Goal: Task Accomplishment & Management: Manage account settings

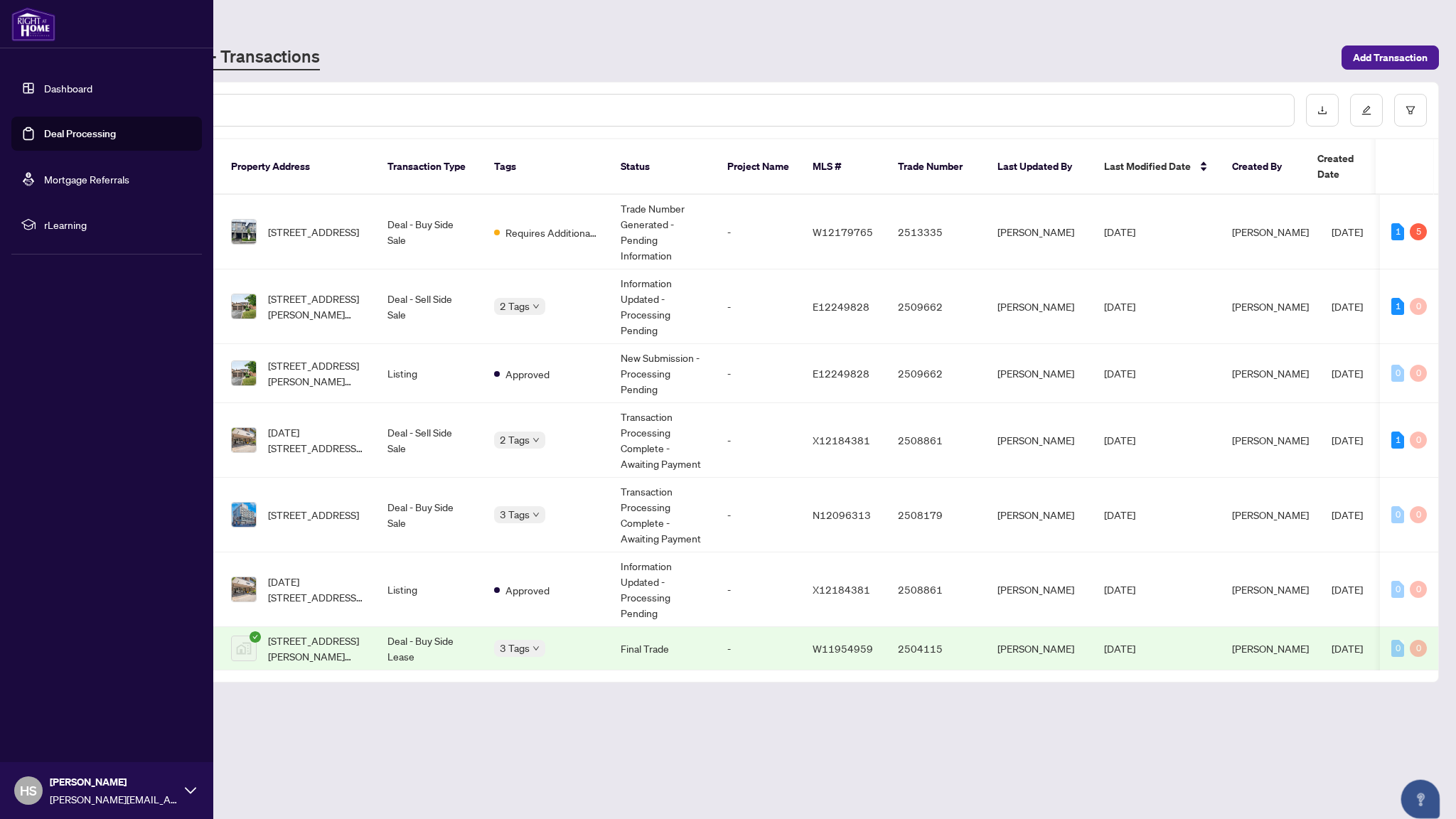
click at [44, 95] on link "Dashboard" at bounding box center [68, 87] width 48 height 12
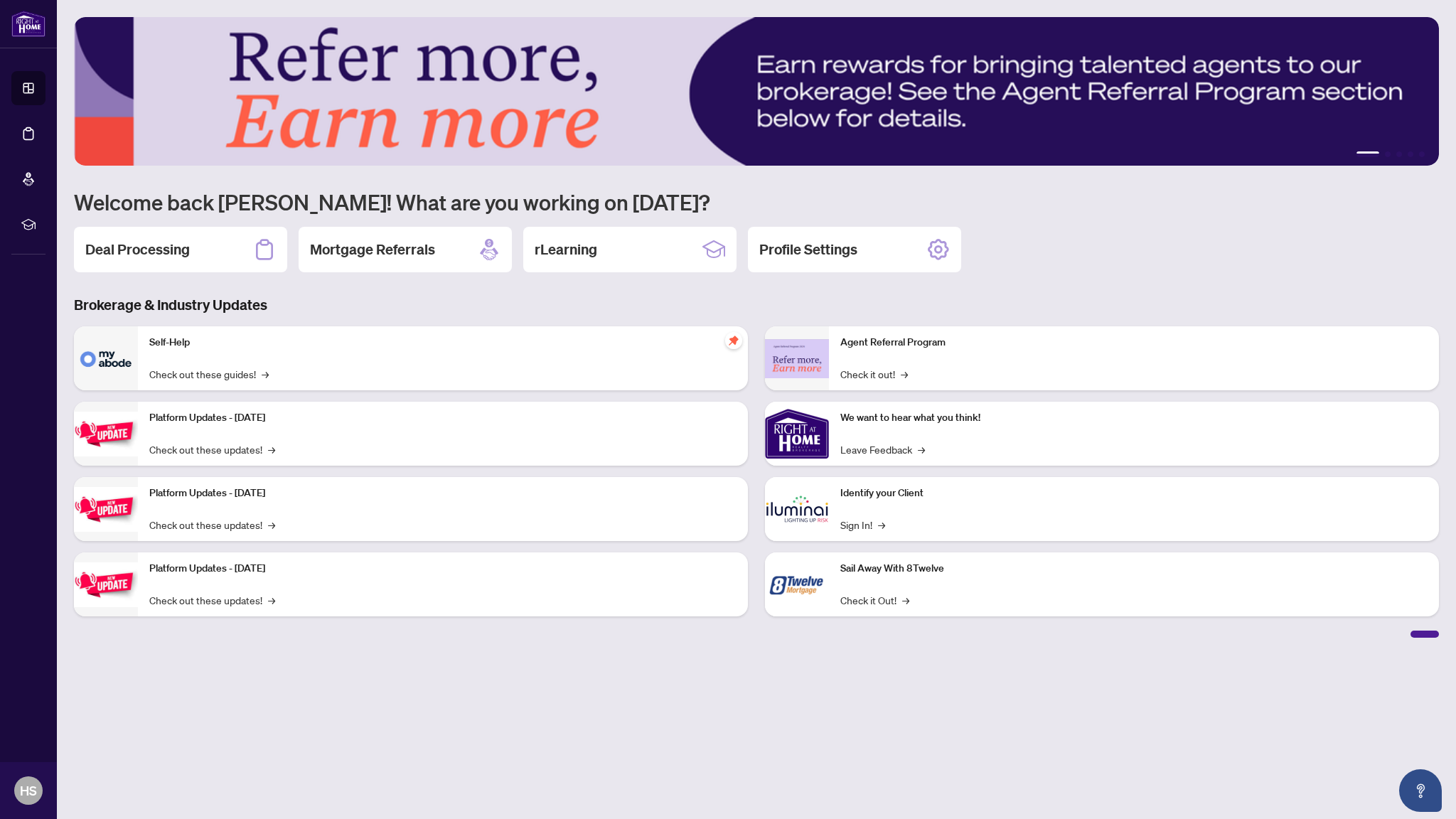
click at [911, 531] on div "Identify your Client Sign In! →" at bounding box center [1134, 509] width 610 height 64
click at [864, 521] on link "Sign In! →" at bounding box center [863, 525] width 45 height 16
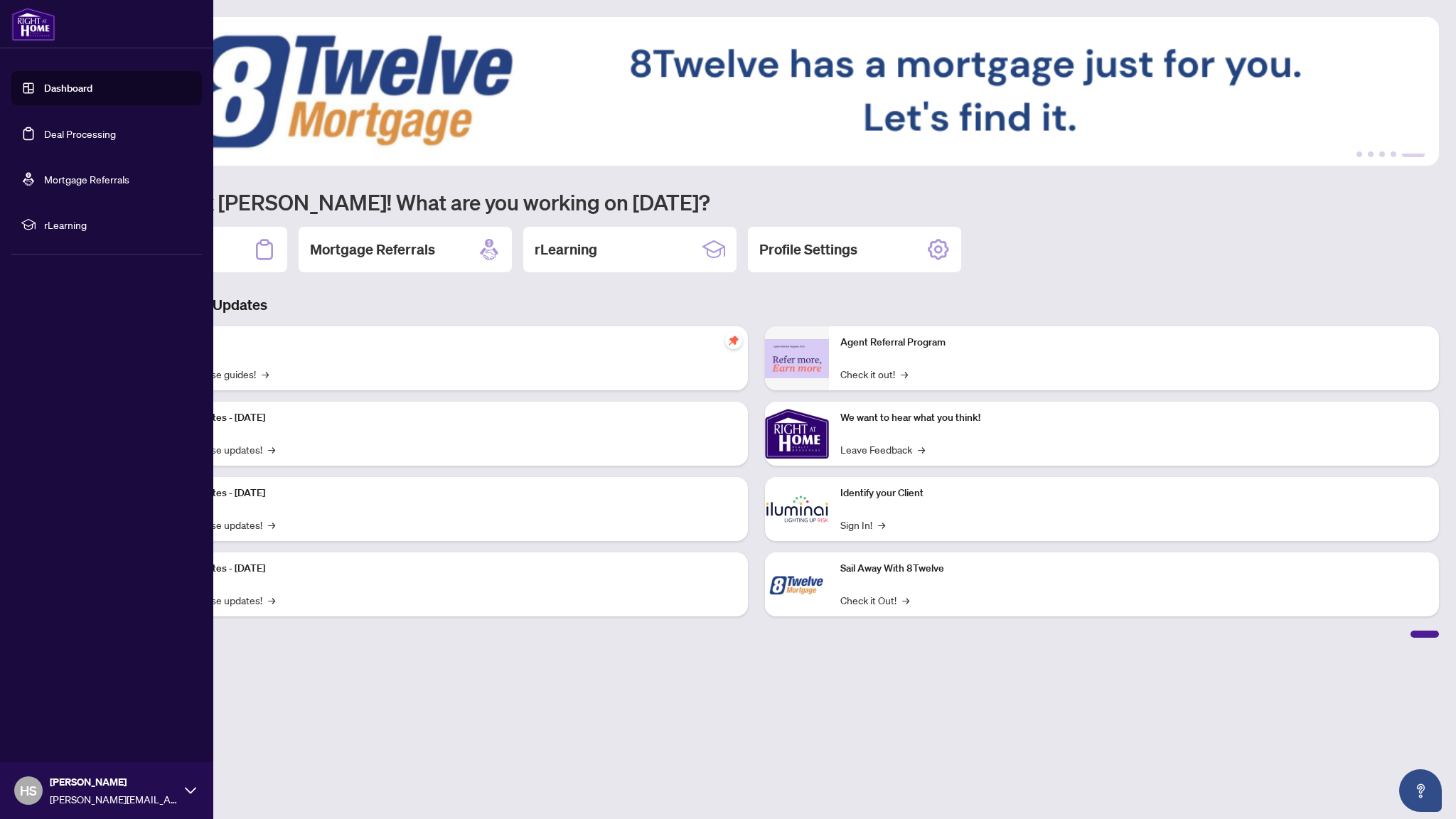
click at [44, 86] on link "Dashboard" at bounding box center [68, 87] width 48 height 12
click at [46, 95] on link "Dashboard" at bounding box center [68, 87] width 48 height 12
click at [51, 140] on link "Deal Processing" at bounding box center [80, 133] width 72 height 12
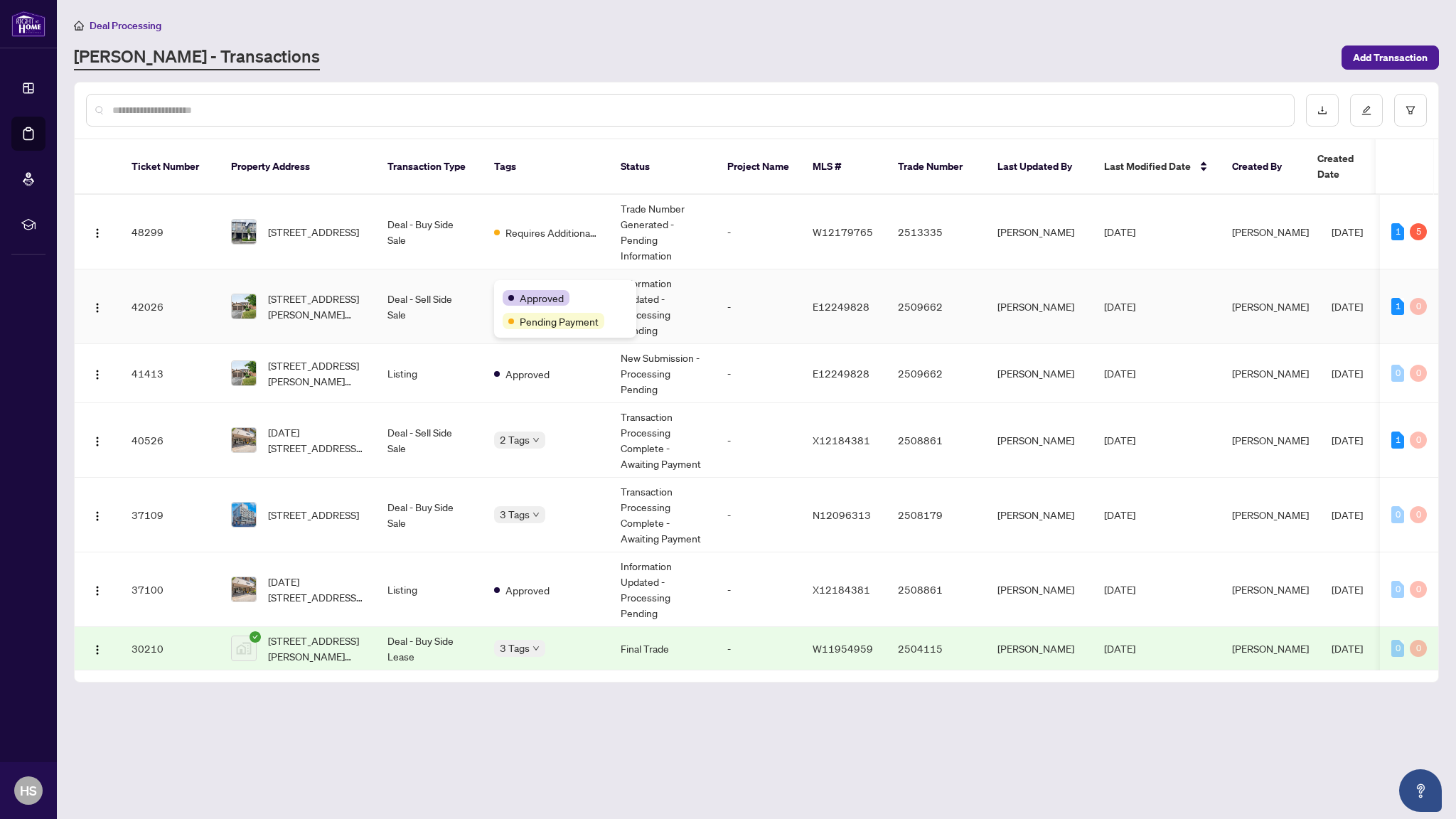
click at [526, 294] on span "Approved" at bounding box center [541, 298] width 44 height 16
click at [545, 224] on span "Requires Additional Docs" at bounding box center [551, 232] width 92 height 16
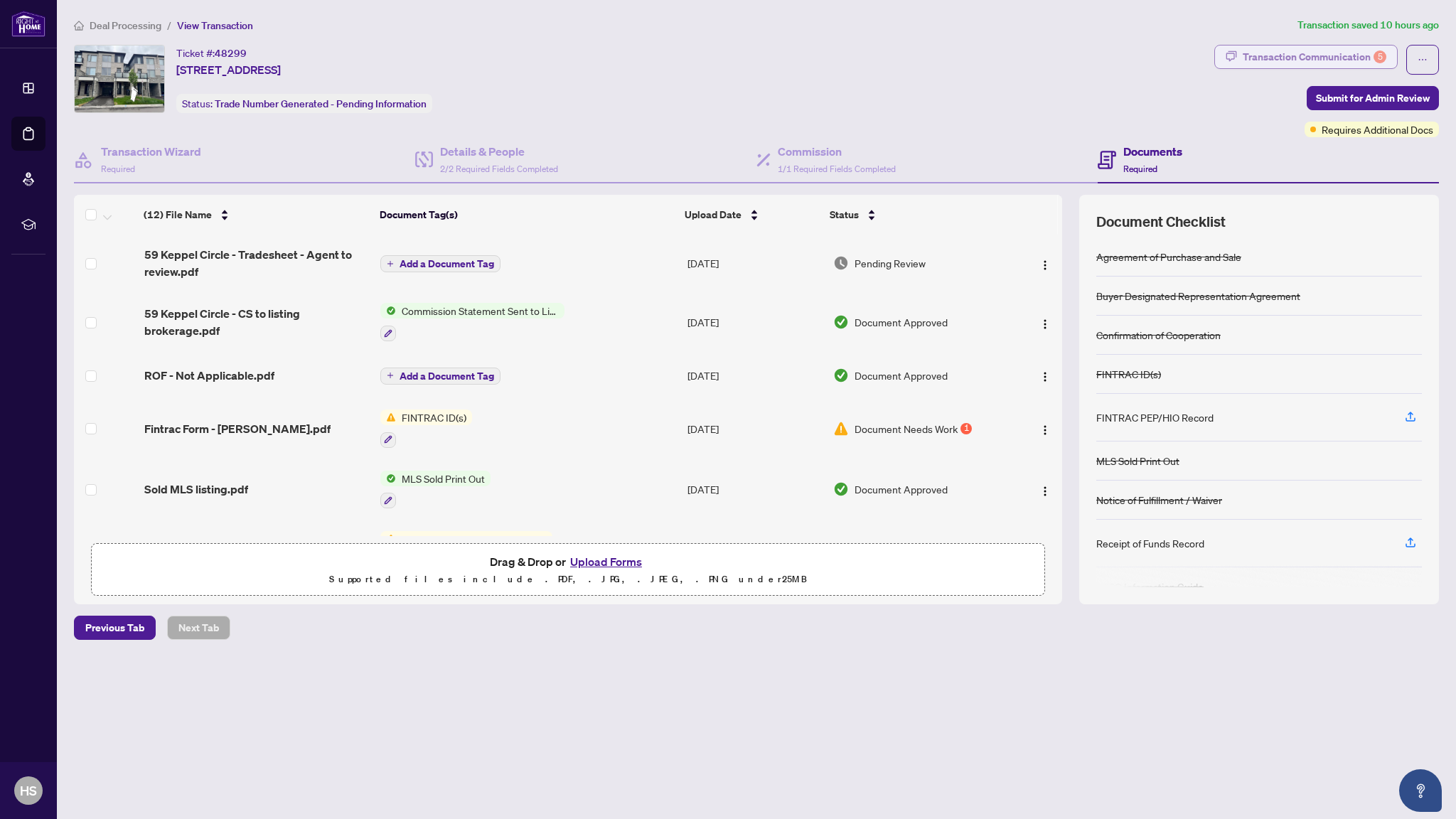
click at [1347, 57] on div "Transaction Communication 5" at bounding box center [1314, 57] width 144 height 22
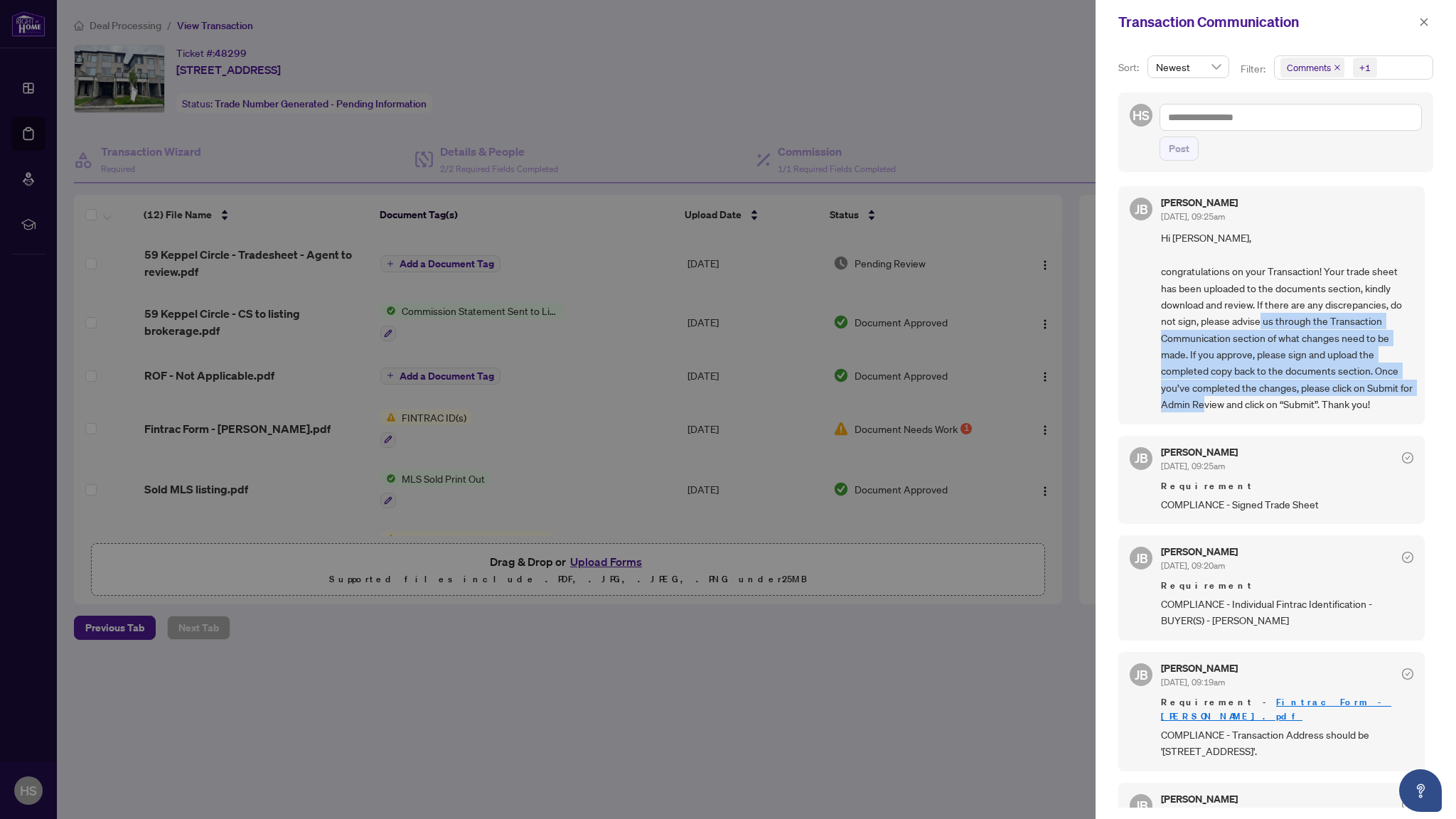
drag, startPoint x: 1281, startPoint y: 320, endPoint x: 1240, endPoint y: 411, distance: 99.8
click at [1240, 411] on span "Hi [PERSON_NAME], congratulations on your Transaction! Your trade sheet has bee…" at bounding box center [1286, 321] width 252 height 183
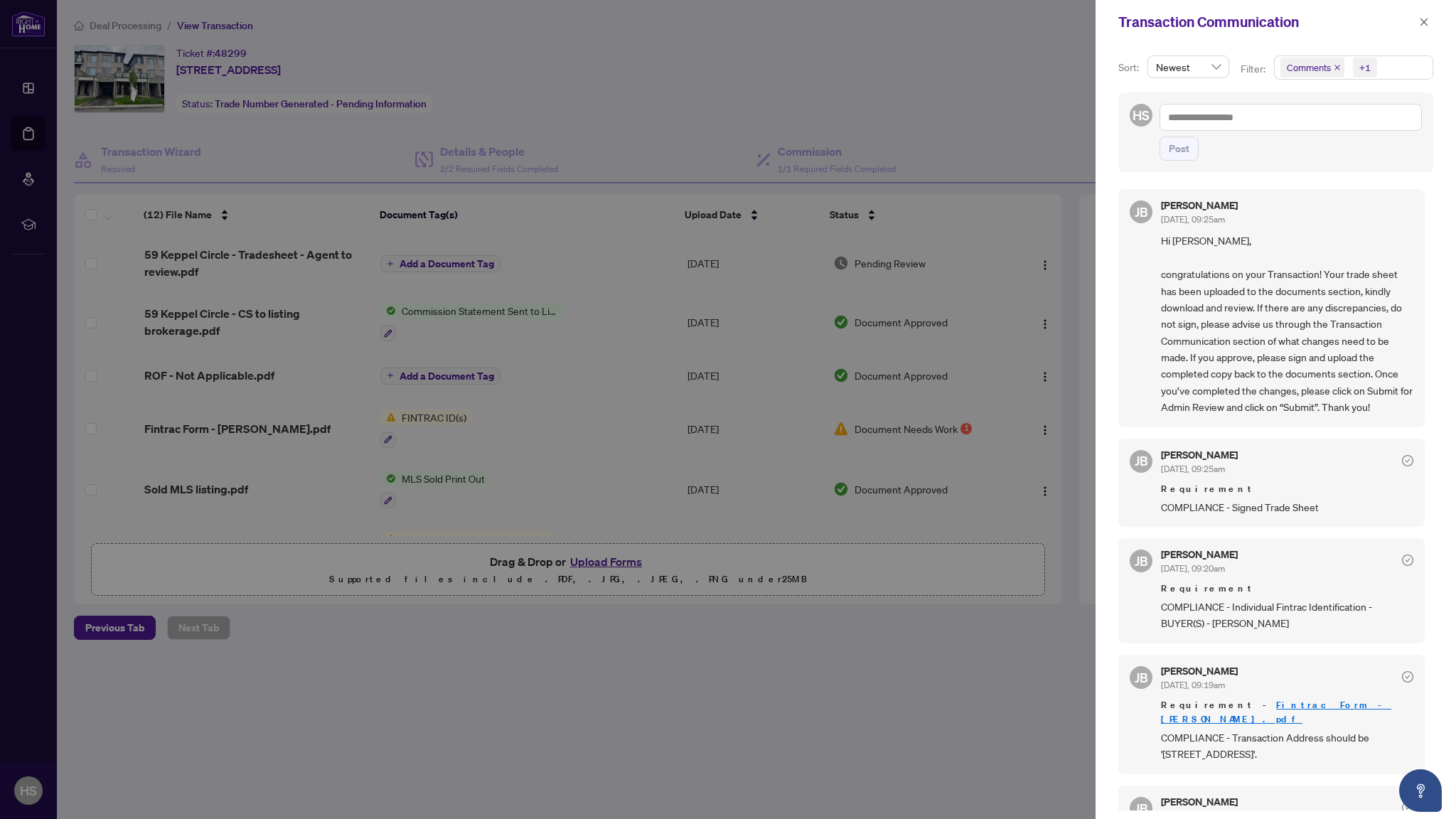
click at [500, 651] on div at bounding box center [728, 409] width 1456 height 819
click at [239, 317] on div at bounding box center [728, 409] width 1456 height 819
click at [222, 317] on div at bounding box center [728, 409] width 1456 height 819
click at [1422, 26] on icon "close" at bounding box center [1424, 22] width 10 height 10
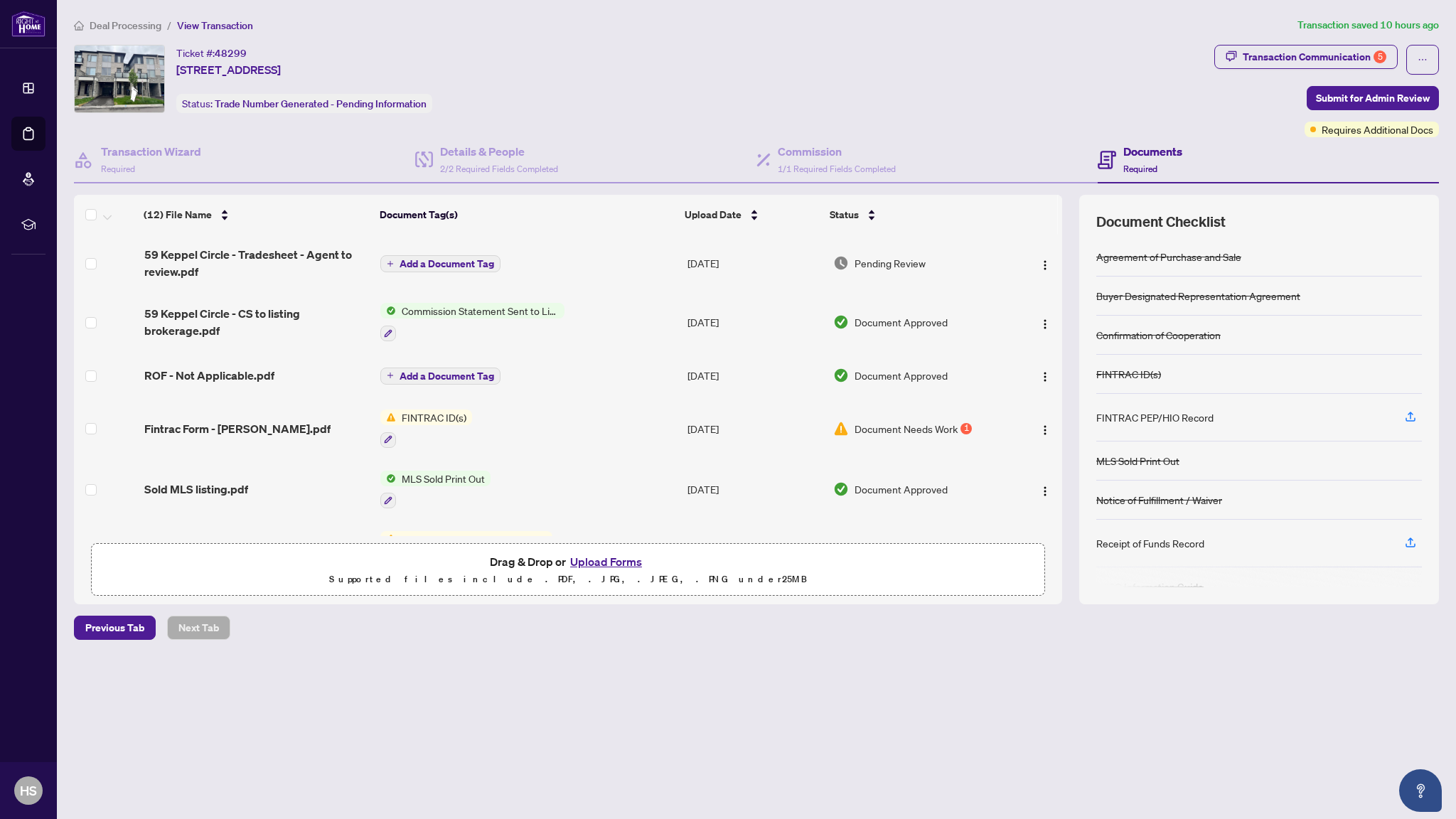
click at [208, 324] on span "59 Keppel Circle - CS to listing brokerage.pdf" at bounding box center [257, 322] width 225 height 34
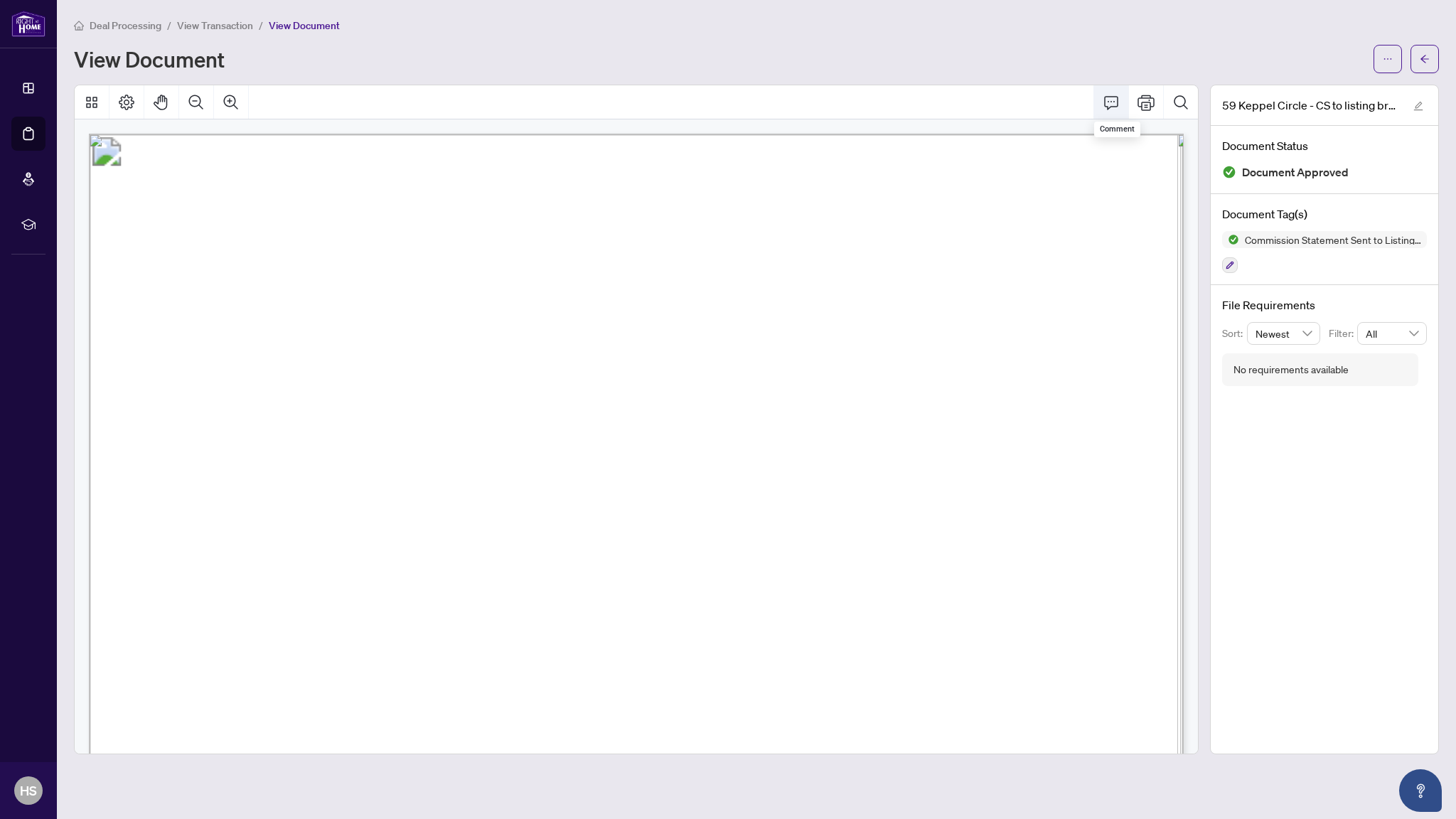
click at [1103, 104] on icon "Comment" at bounding box center [1111, 102] width 17 height 17
click at [846, 37] on div "Deal Processing / View Transaction / View Document View Document" at bounding box center [756, 46] width 1365 height 57
click at [1386, 67] on span "button" at bounding box center [1388, 58] width 10 height 22
click at [1340, 92] on span "Download" at bounding box center [1336, 89] width 108 height 16
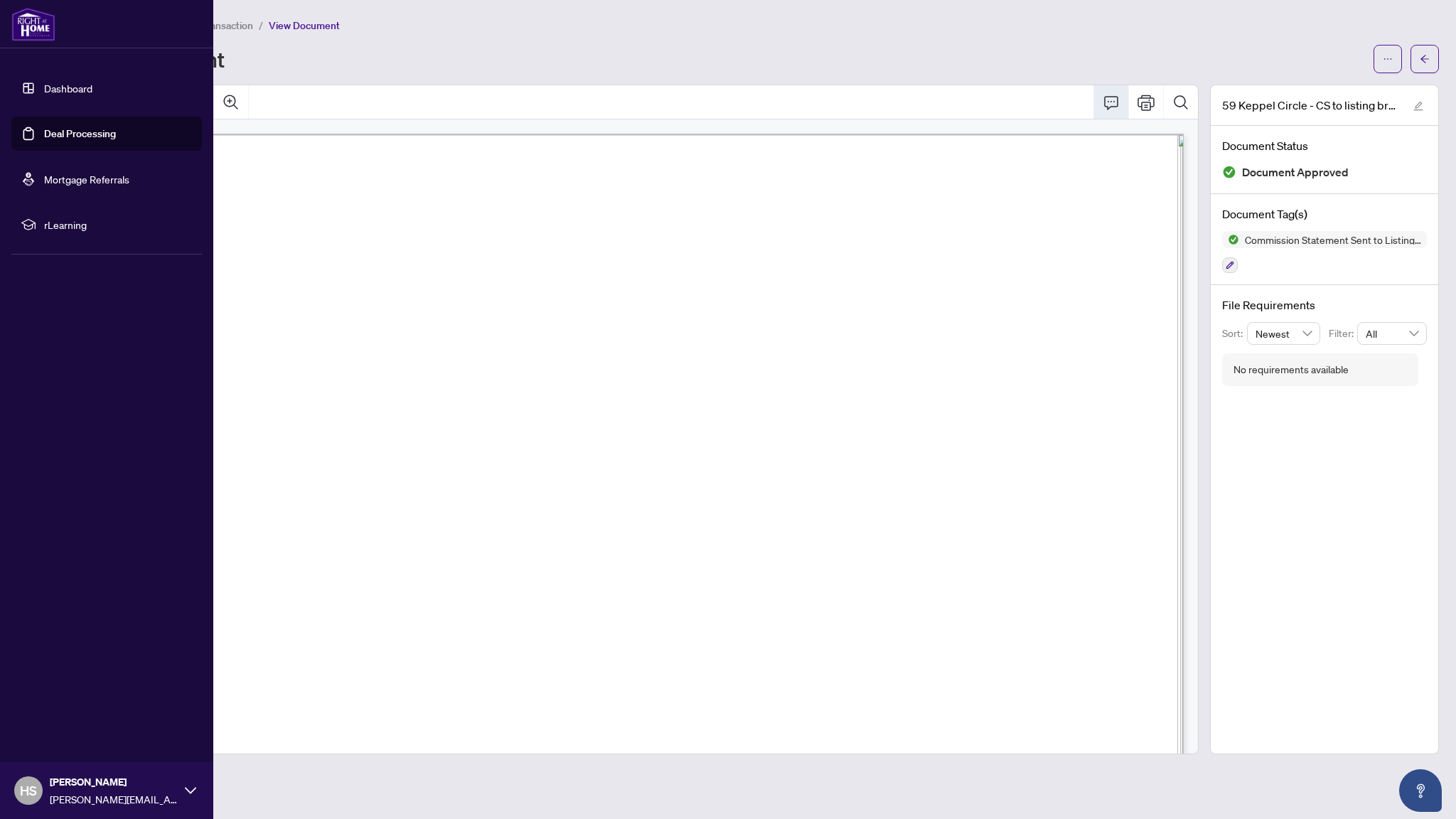
click at [44, 95] on link "Dashboard" at bounding box center [68, 87] width 48 height 12
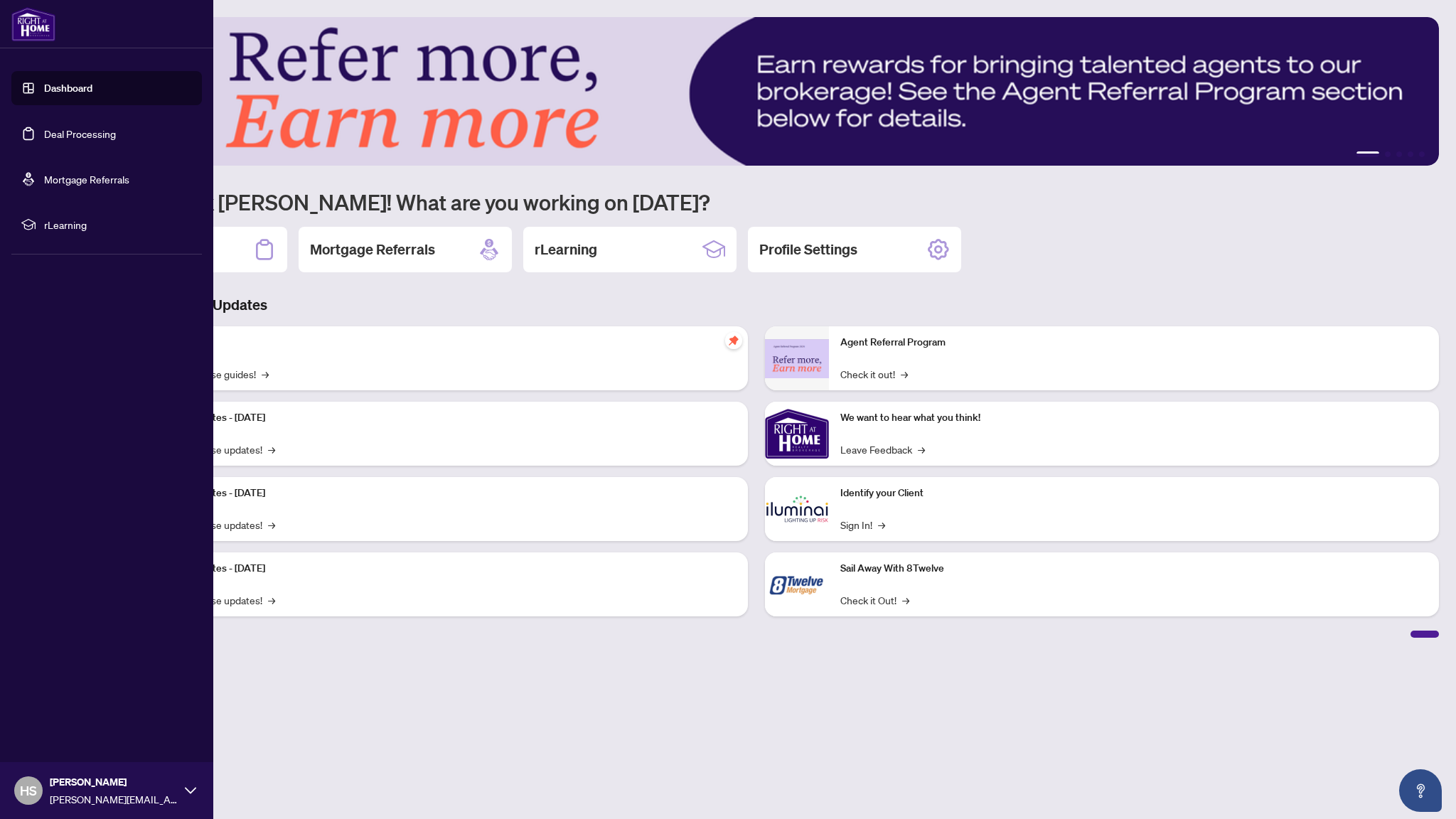
click at [71, 140] on link "Deal Processing" at bounding box center [80, 133] width 72 height 12
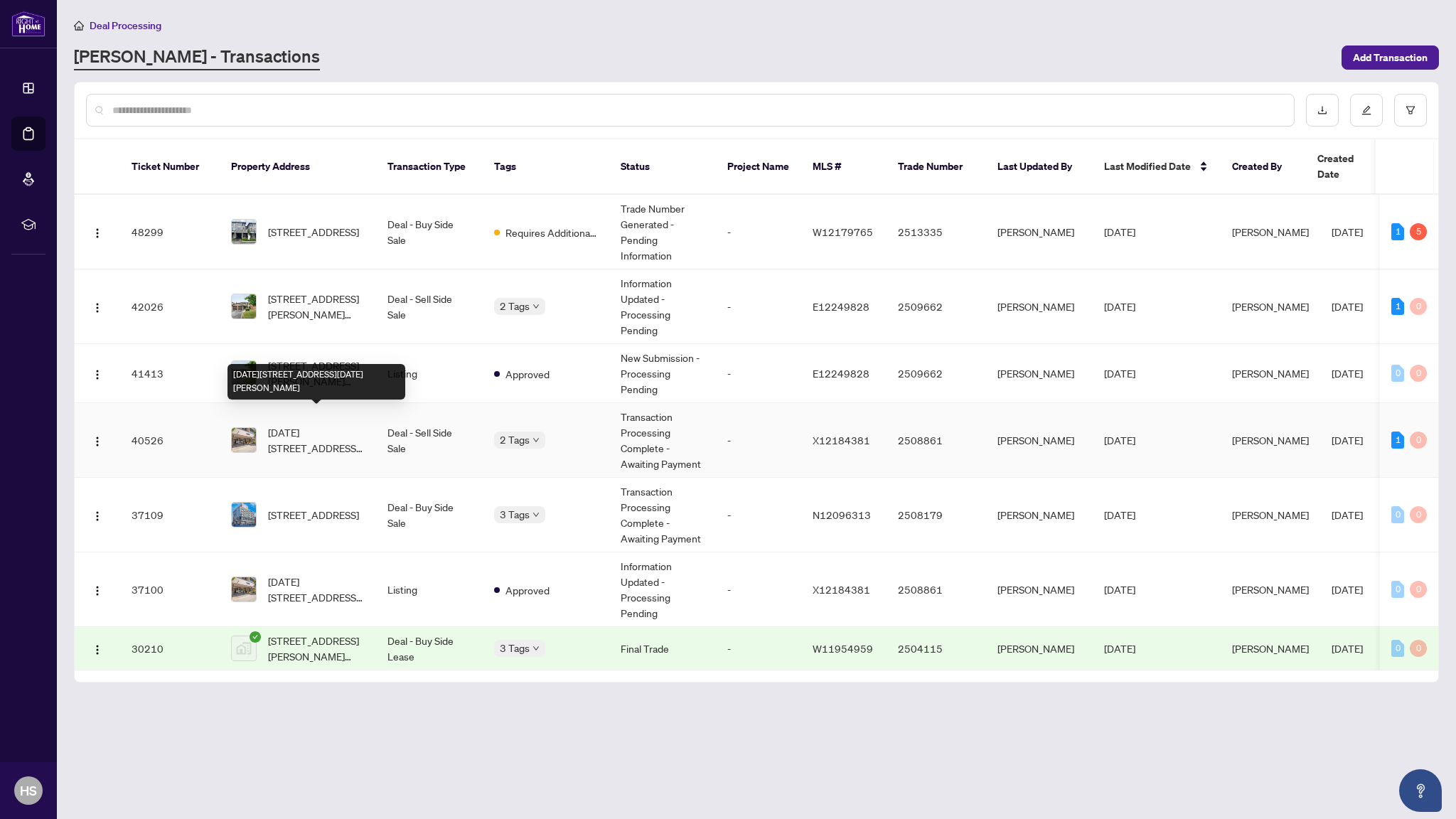
click at [341, 432] on span "[DATE][STREET_ADDRESS][DATE][PERSON_NAME]" at bounding box center [316, 440] width 96 height 32
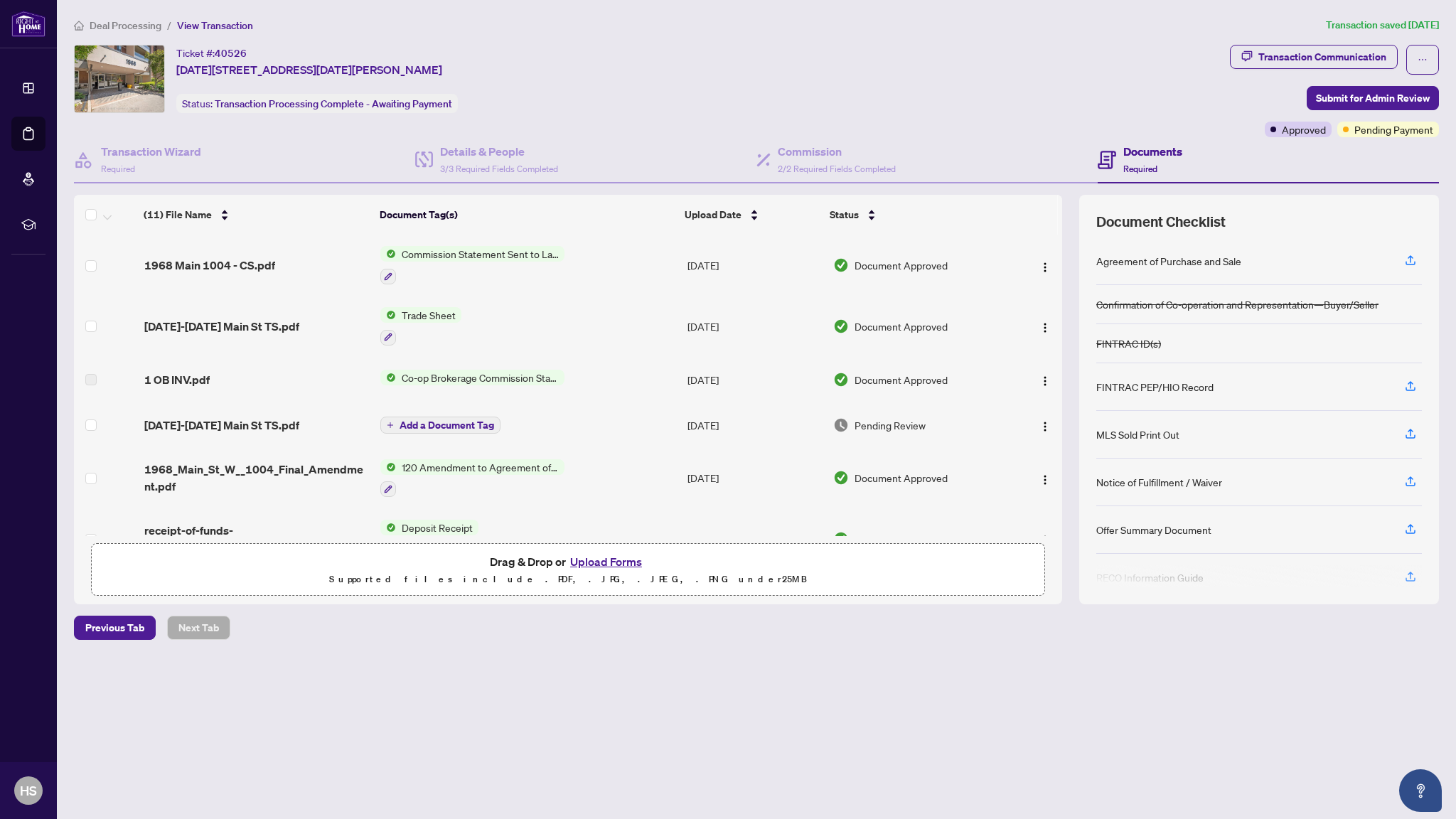
click at [239, 264] on span "1968 Main 1004 - CS.pdf" at bounding box center [210, 265] width 131 height 17
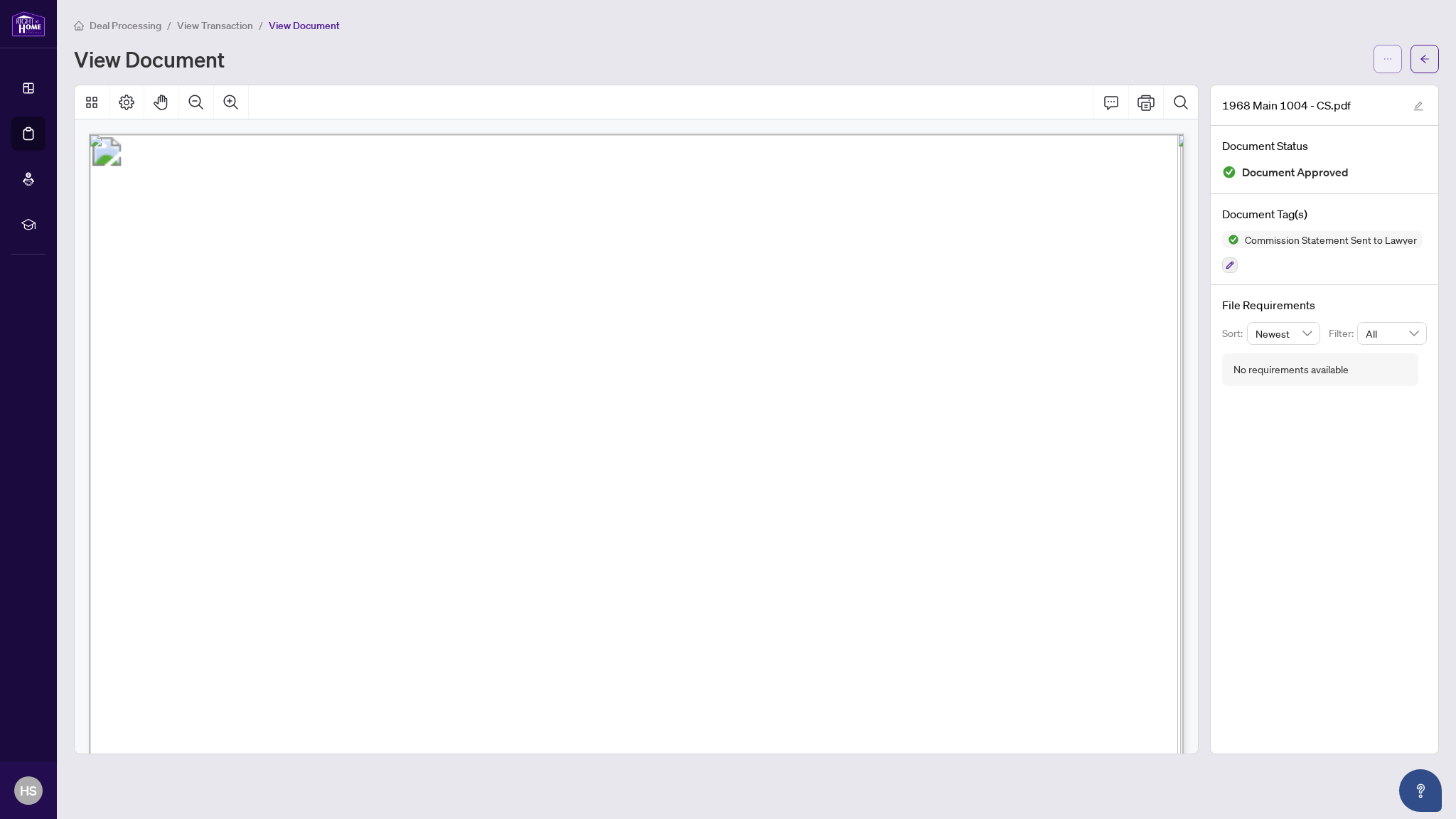
click at [1391, 56] on icon "ellipsis" at bounding box center [1388, 59] width 10 height 10
click at [1356, 87] on span "Download" at bounding box center [1336, 89] width 108 height 16
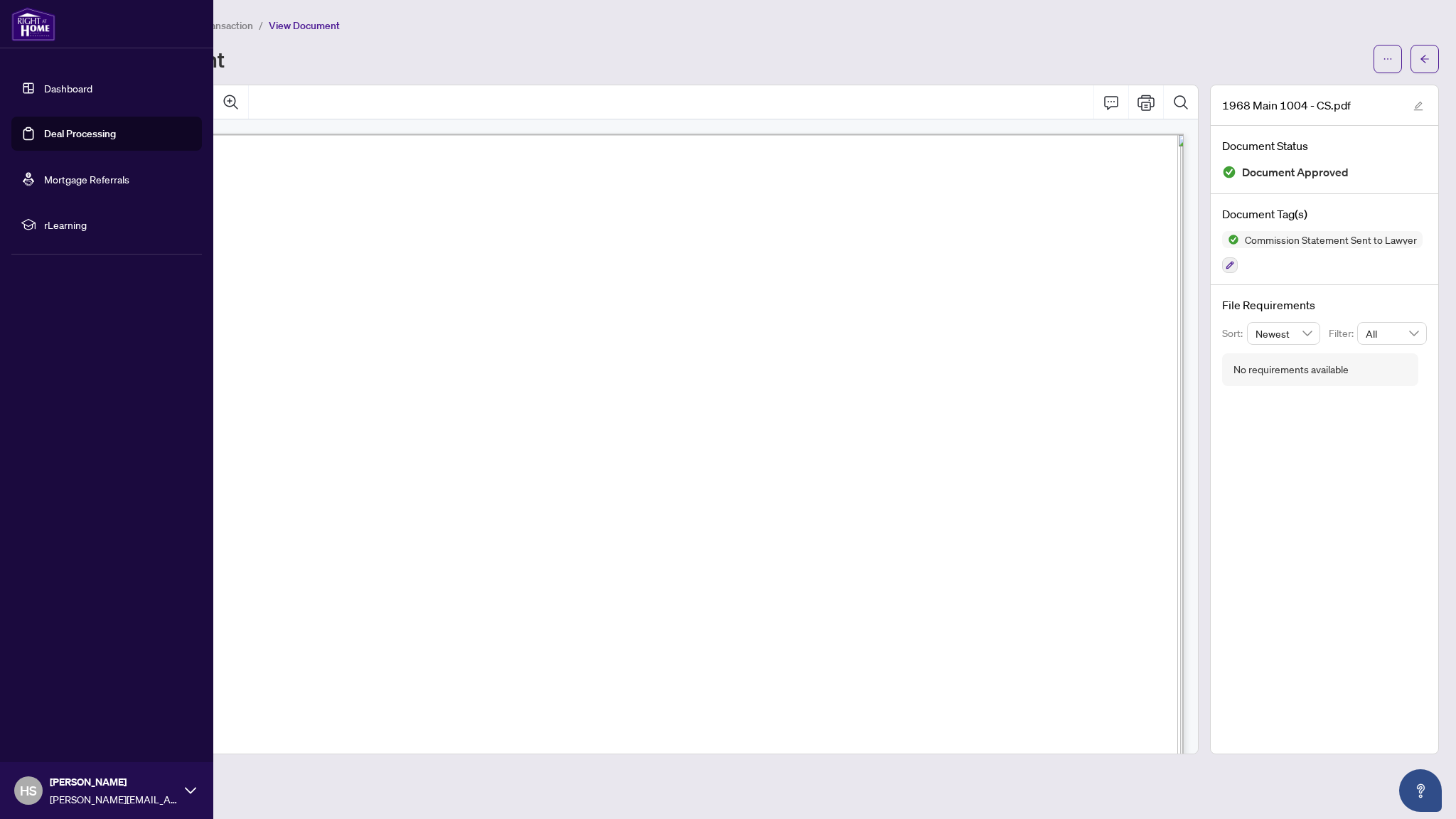
click at [44, 85] on link "Dashboard" at bounding box center [68, 87] width 48 height 12
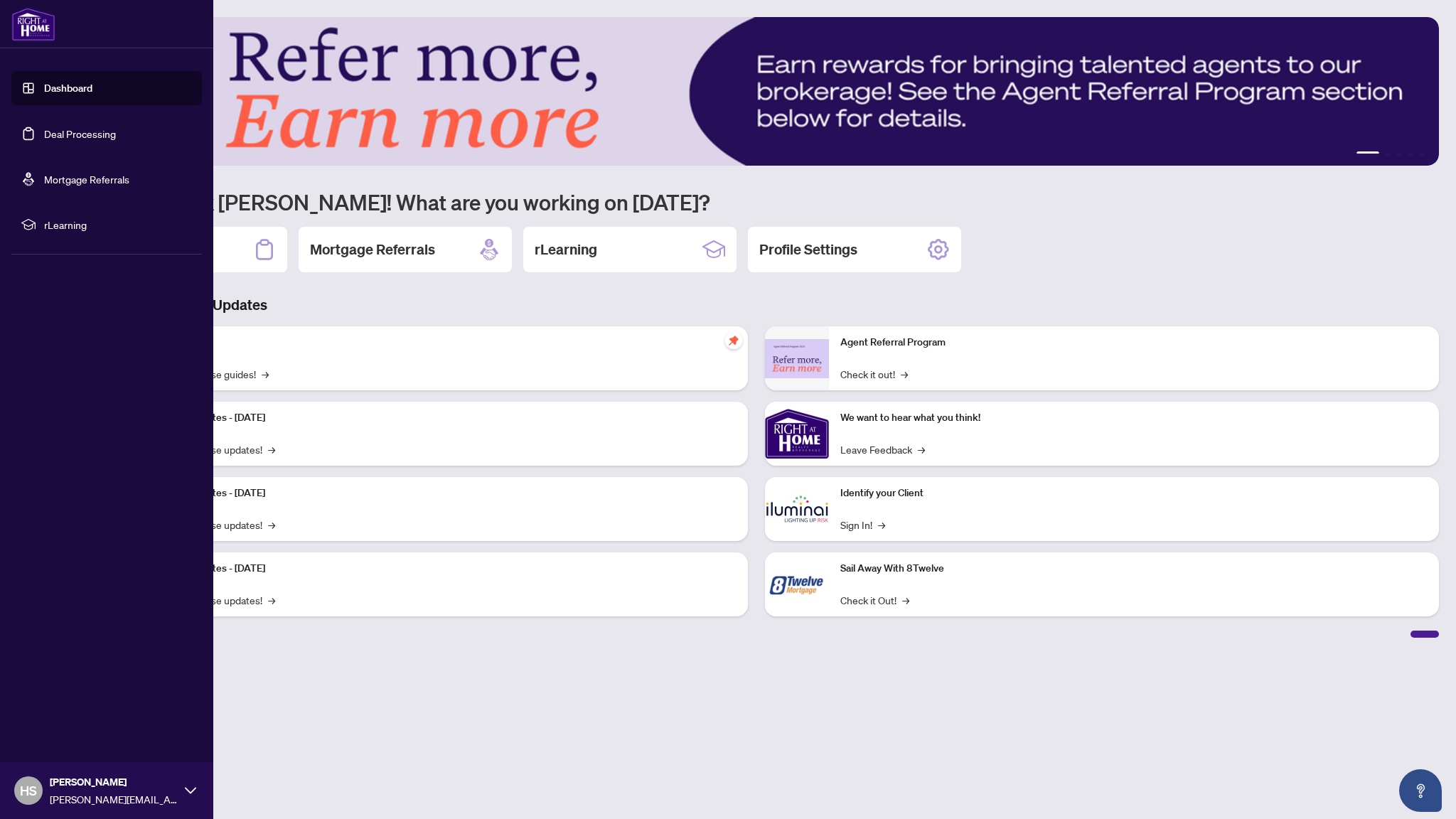
click at [44, 140] on link "Deal Processing" at bounding box center [80, 133] width 72 height 12
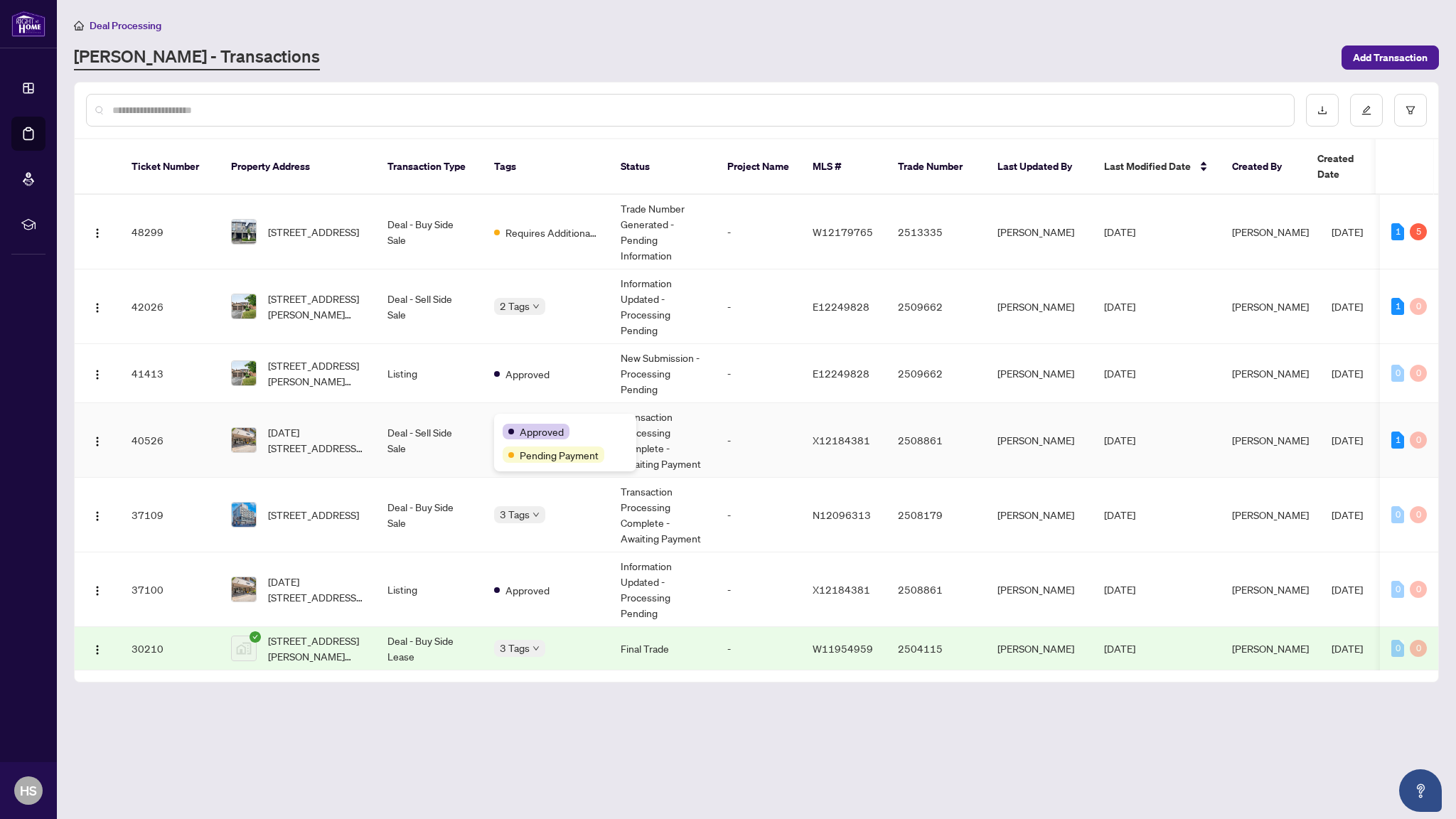
click at [536, 429] on span "Approved" at bounding box center [541, 432] width 44 height 16
click at [536, 506] on div "3 Tags" at bounding box center [520, 515] width 52 height 17
click at [570, 224] on span "Requires Additional Docs" at bounding box center [551, 232] width 92 height 16
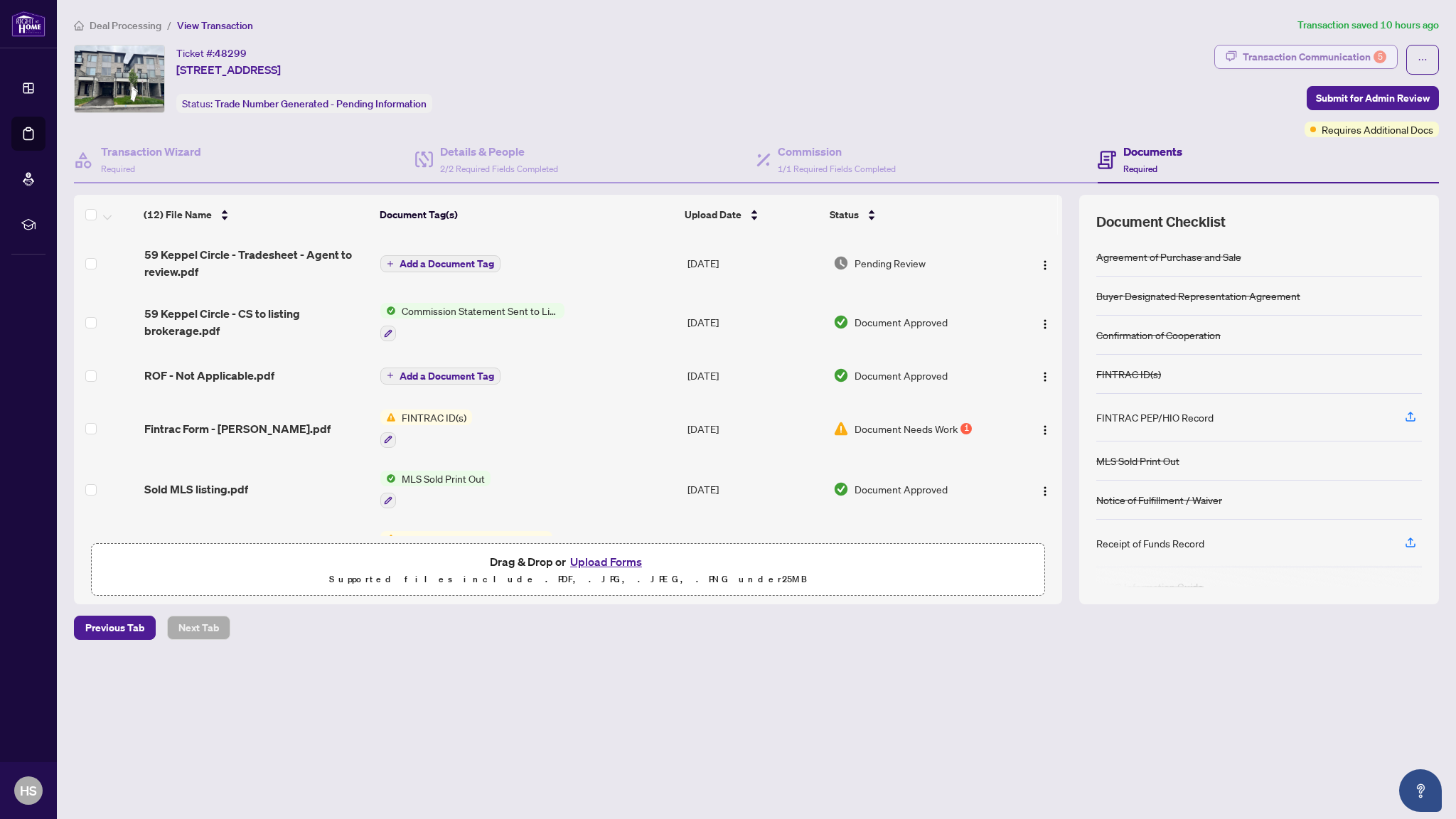
click at [1319, 52] on div "Transaction Communication 5" at bounding box center [1314, 57] width 144 height 22
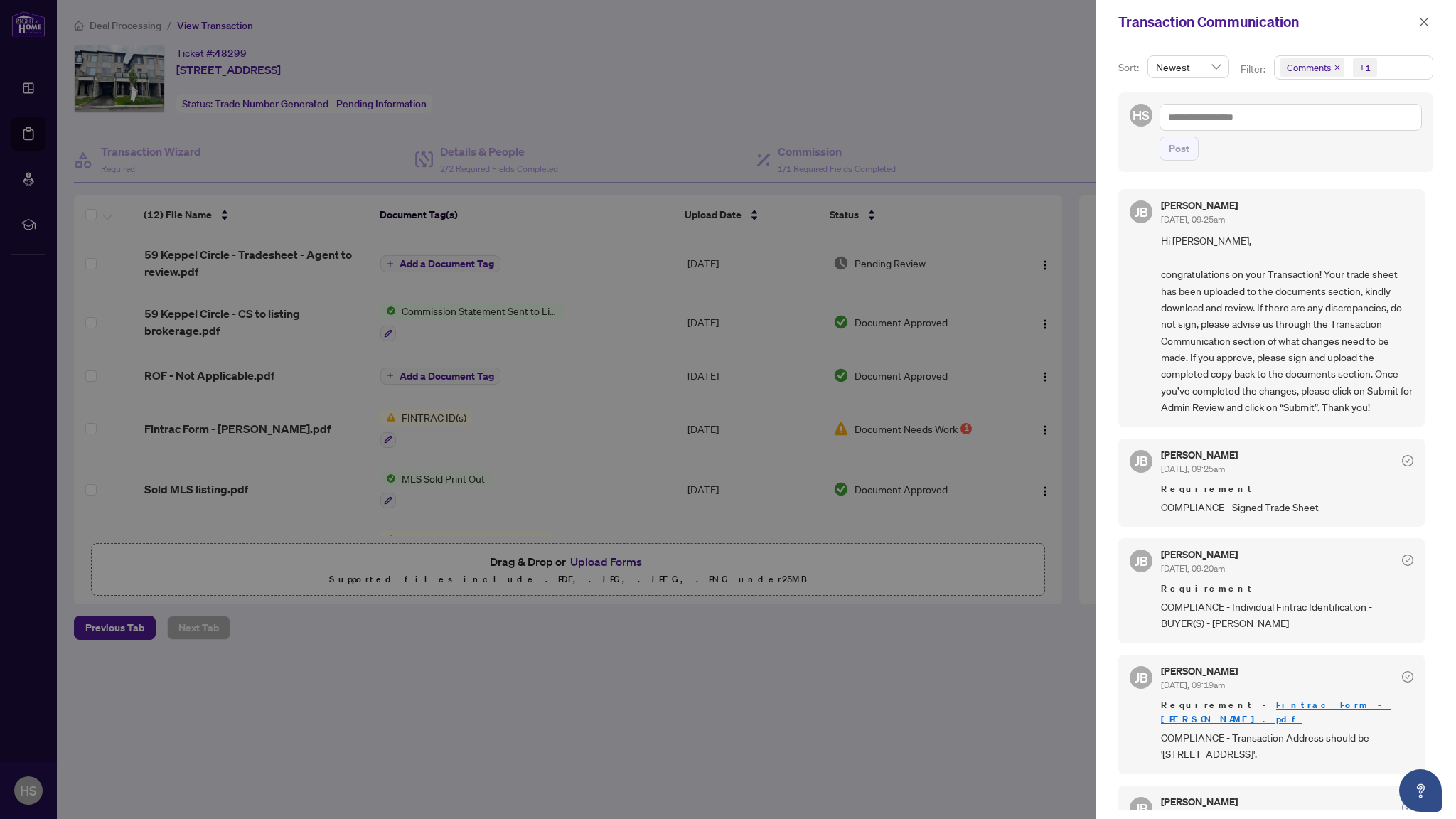
click at [470, 419] on div at bounding box center [728, 409] width 1456 height 819
click at [886, 475] on div at bounding box center [728, 409] width 1456 height 819
click at [1053, 126] on div at bounding box center [728, 409] width 1456 height 819
click at [1420, 15] on span "button" at bounding box center [1424, 22] width 10 height 22
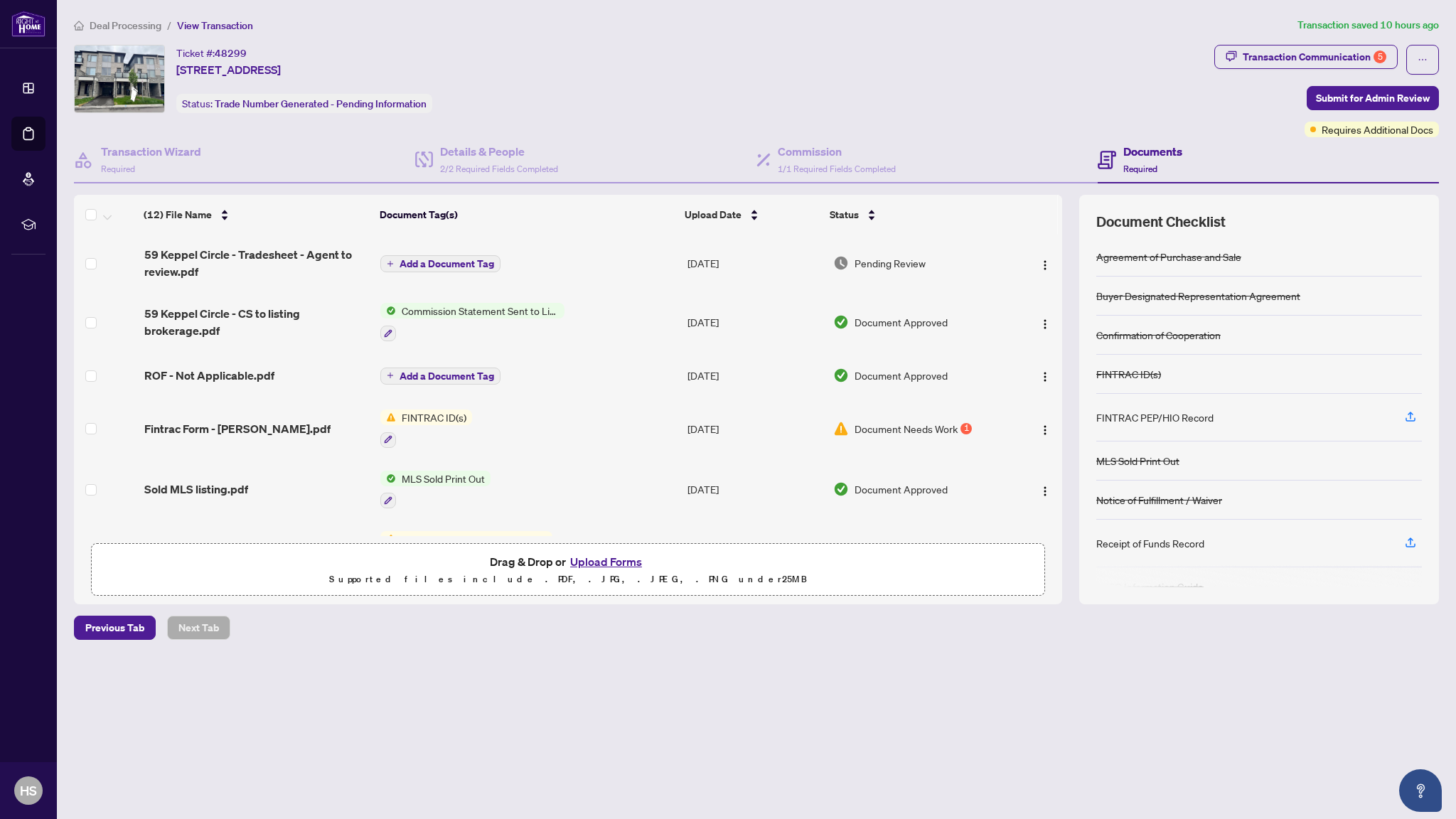
click at [960, 428] on div "1" at bounding box center [966, 429] width 12 height 12
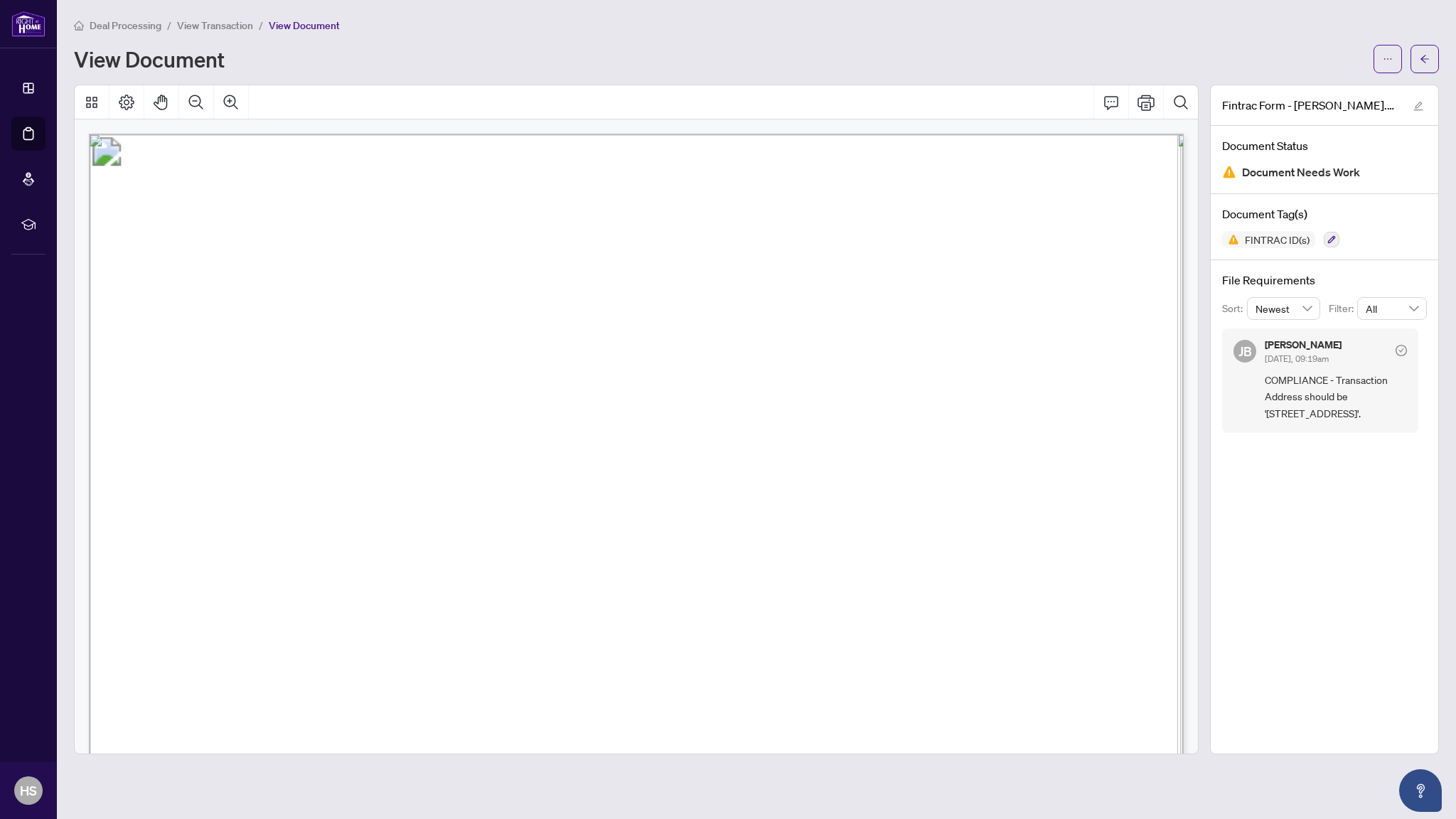
click at [515, 589] on span "[STREET_ADDRESS][PERSON_NAME]" at bounding box center [378, 585] width 274 height 17
click at [1386, 60] on icon "ellipsis" at bounding box center [1388, 59] width 10 height 10
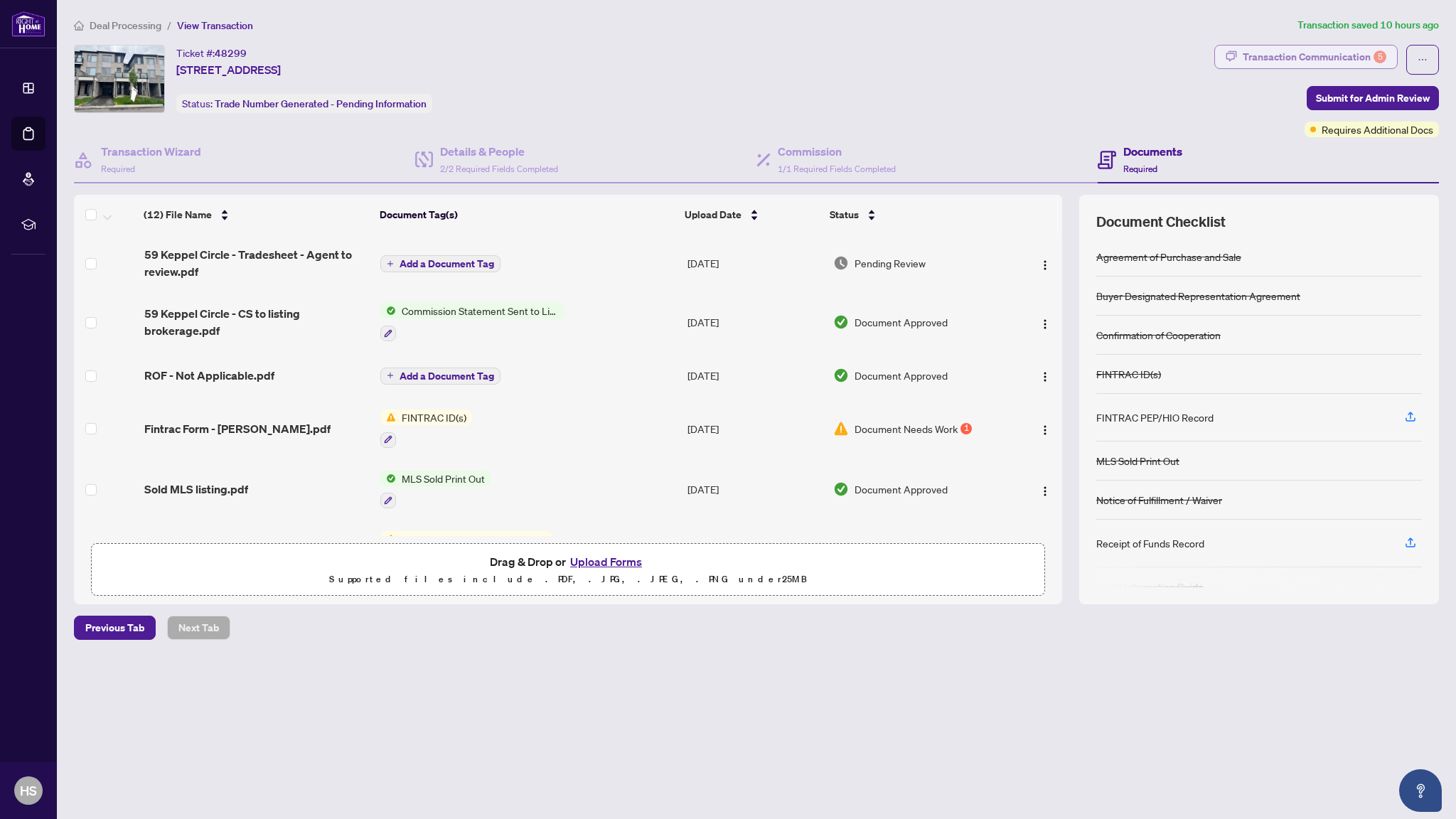
click at [1357, 54] on div "Transaction Communication 5" at bounding box center [1314, 57] width 144 height 22
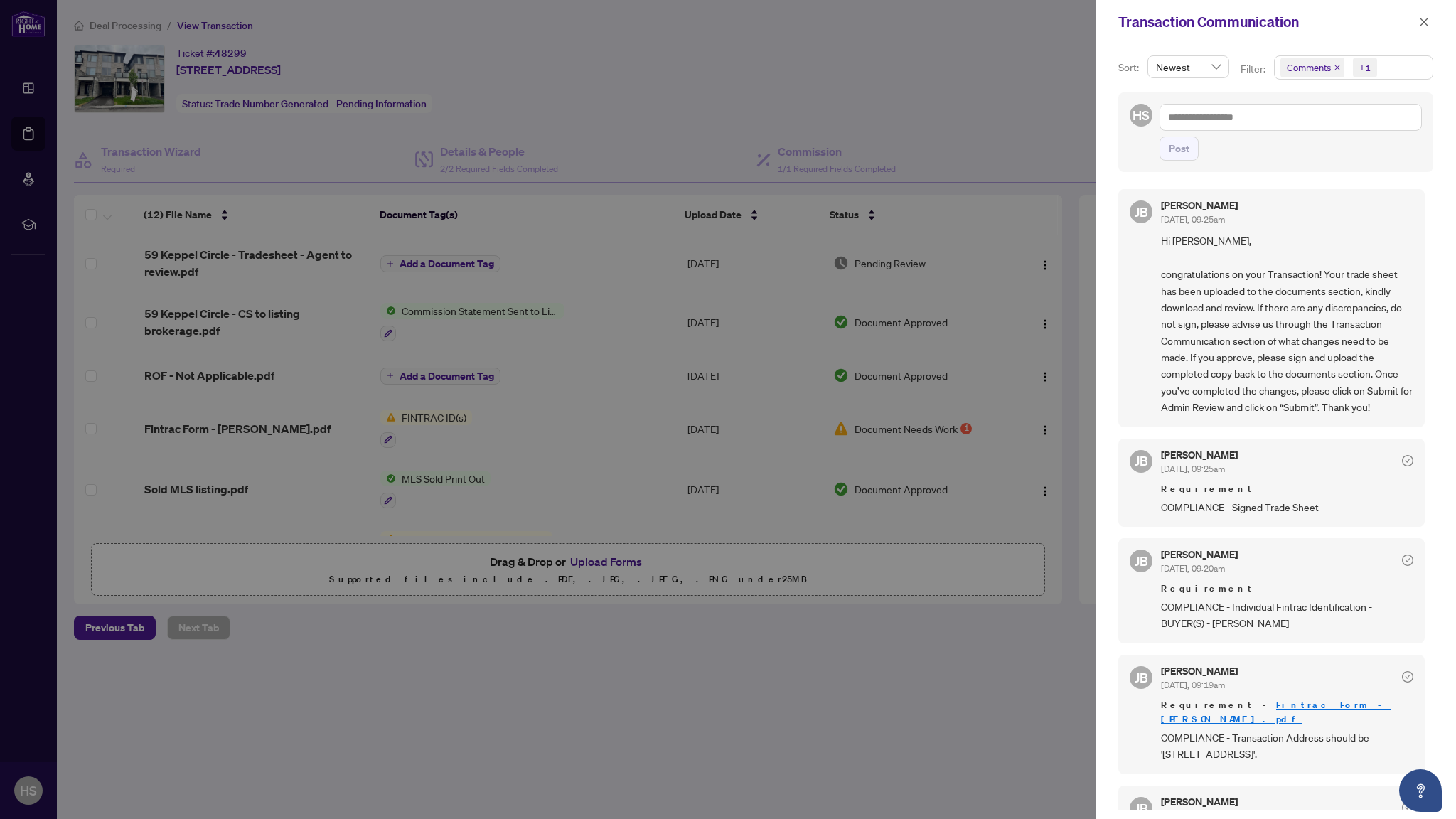
scroll to position [27, 0]
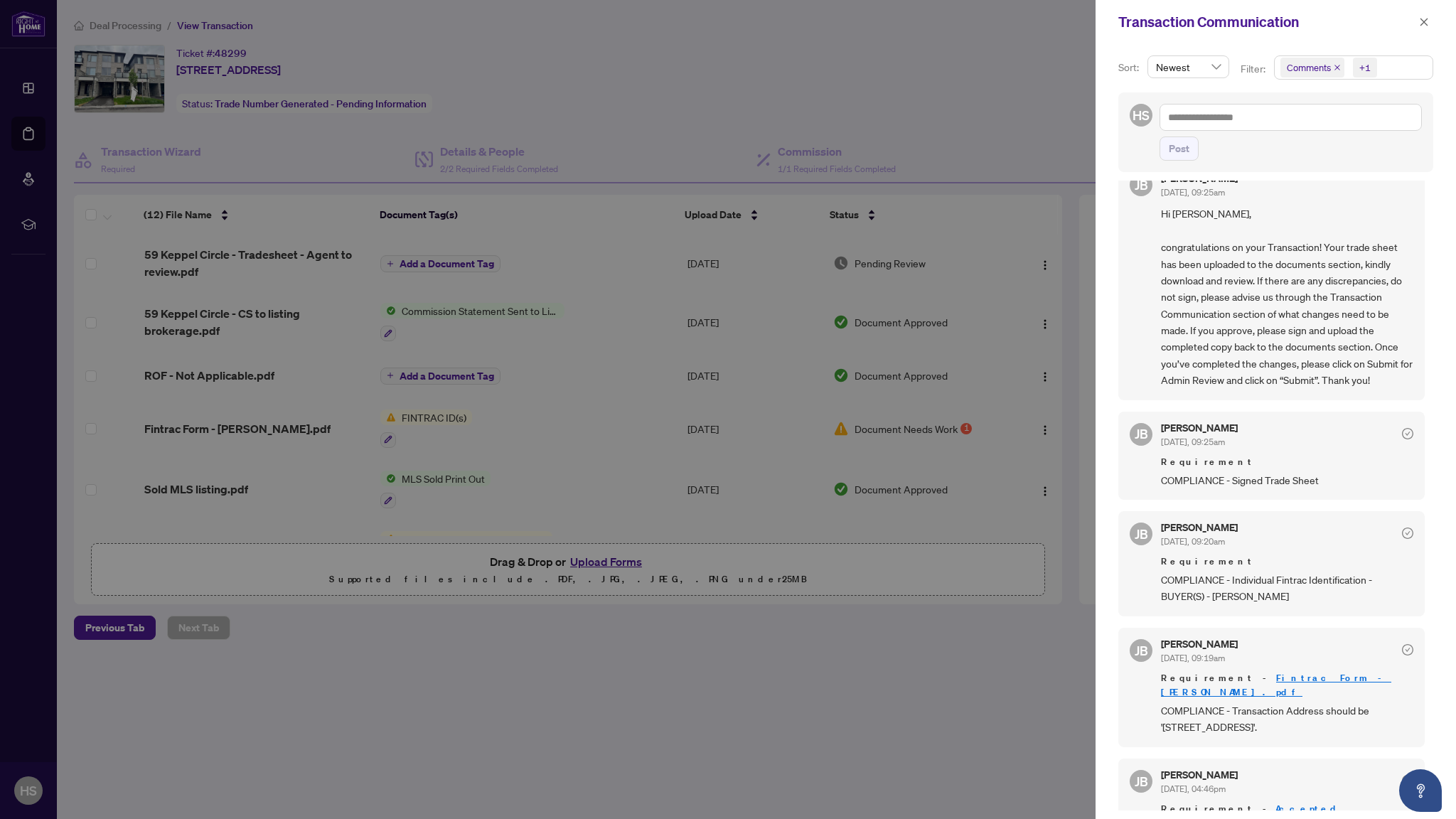
click at [1402, 437] on icon "check-circle" at bounding box center [1408, 434] width 12 height 12
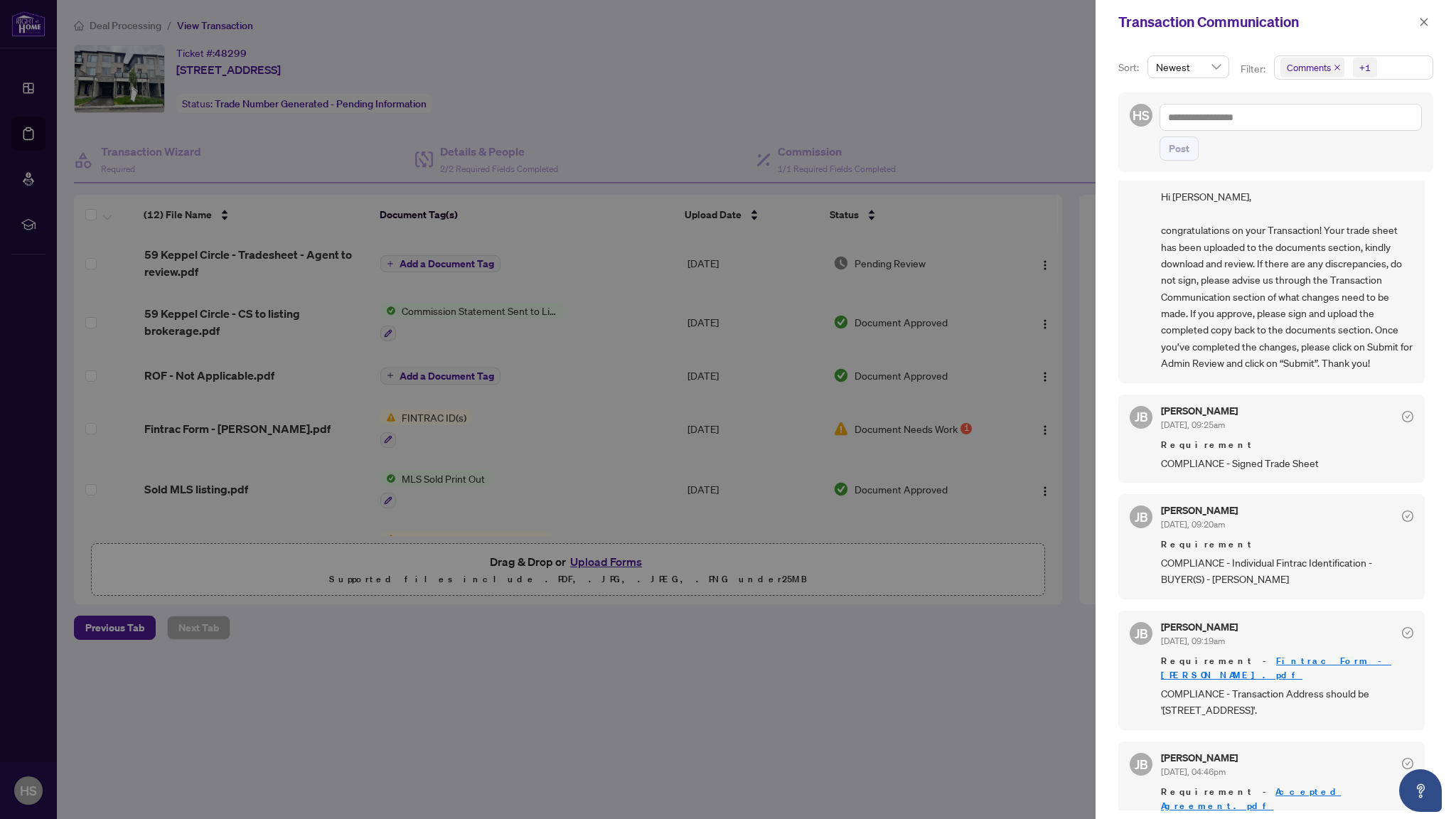
click at [634, 418] on div at bounding box center [728, 409] width 1456 height 819
click at [314, 339] on div at bounding box center [728, 409] width 1456 height 819
click at [1422, 25] on icon "close" at bounding box center [1424, 22] width 10 height 10
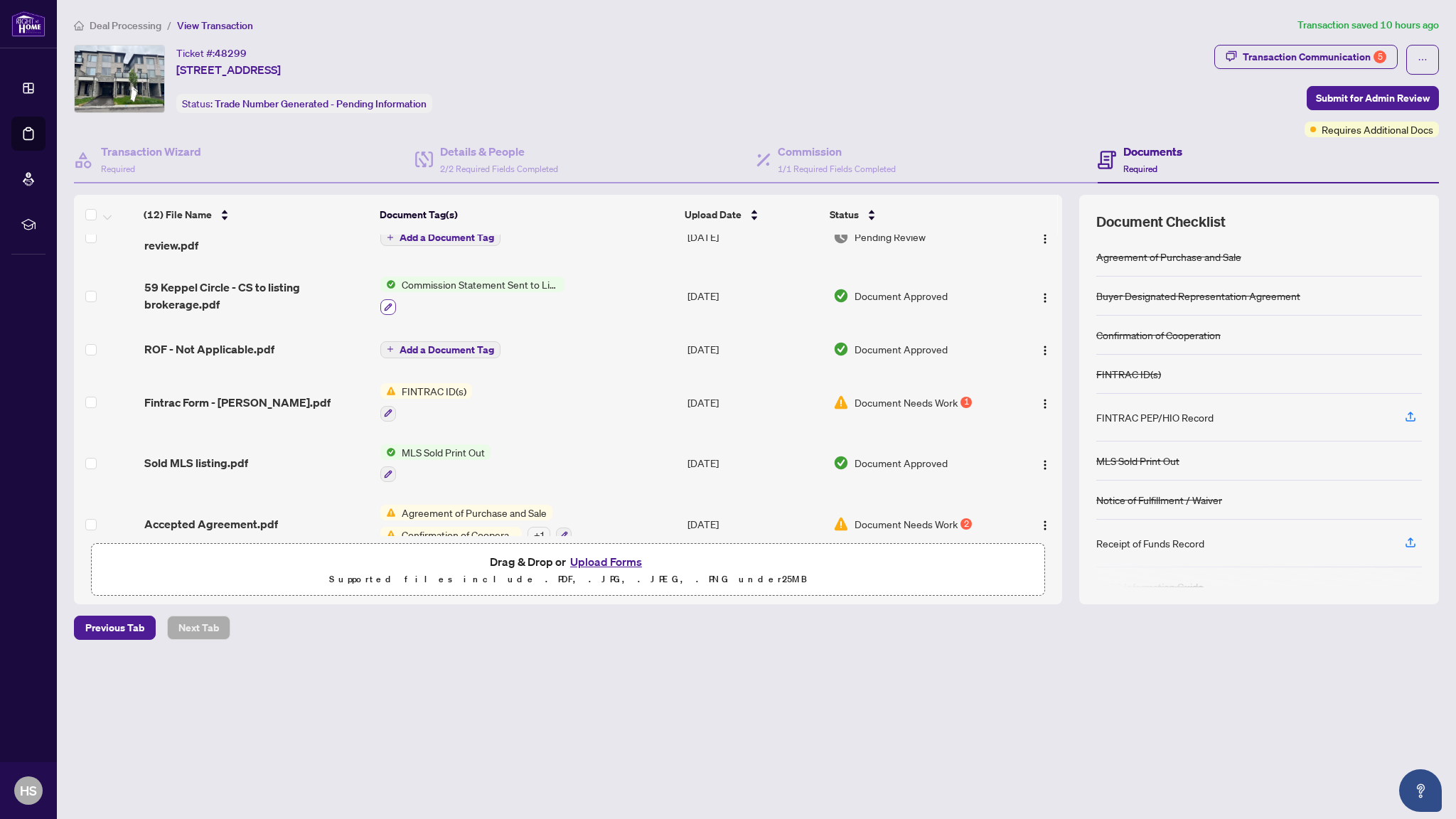
scroll to position [0, 0]
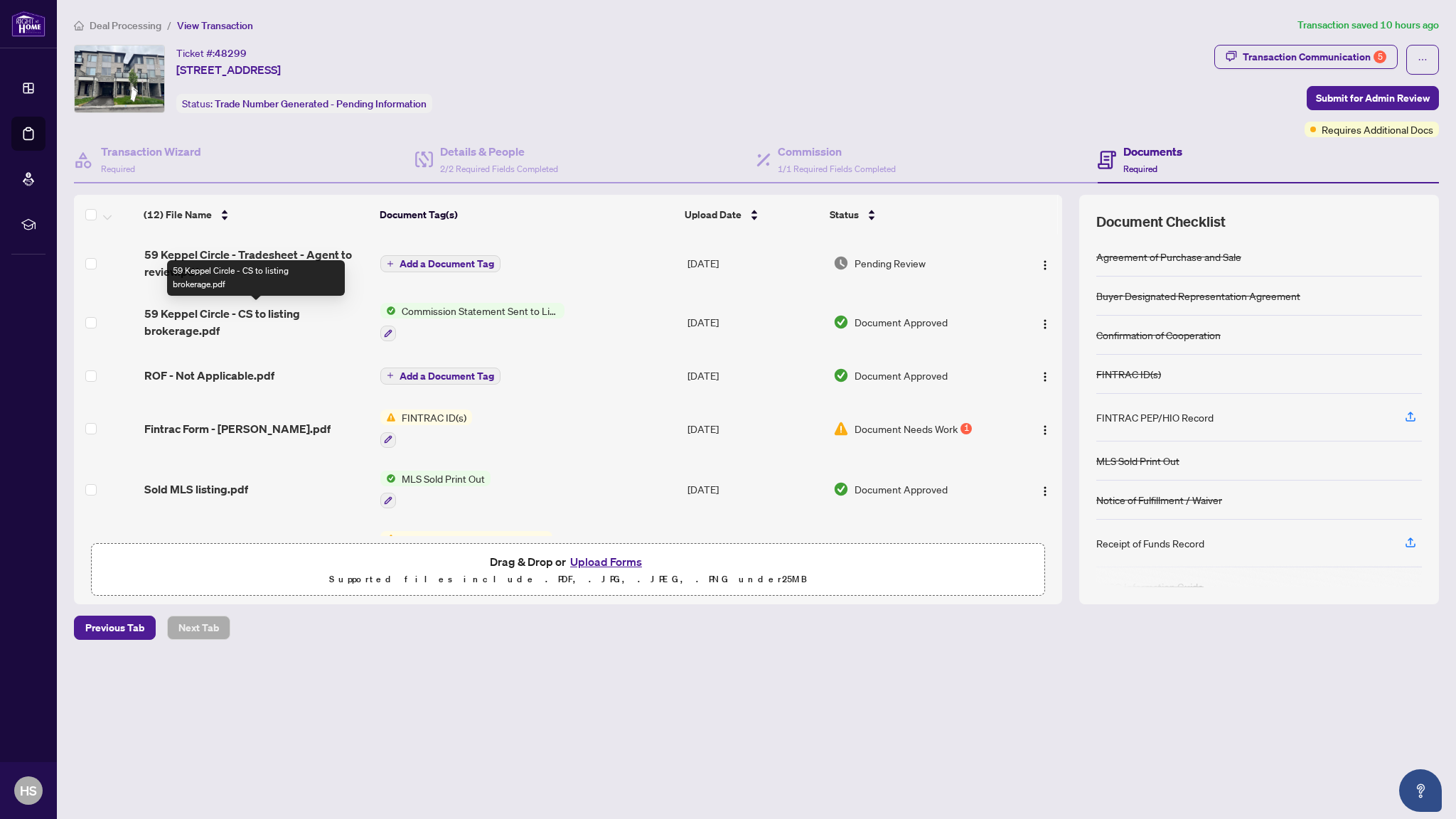
click at [264, 257] on span "59 Keppel Circle - Tradesheet - Agent to review.pdf" at bounding box center [257, 263] width 225 height 34
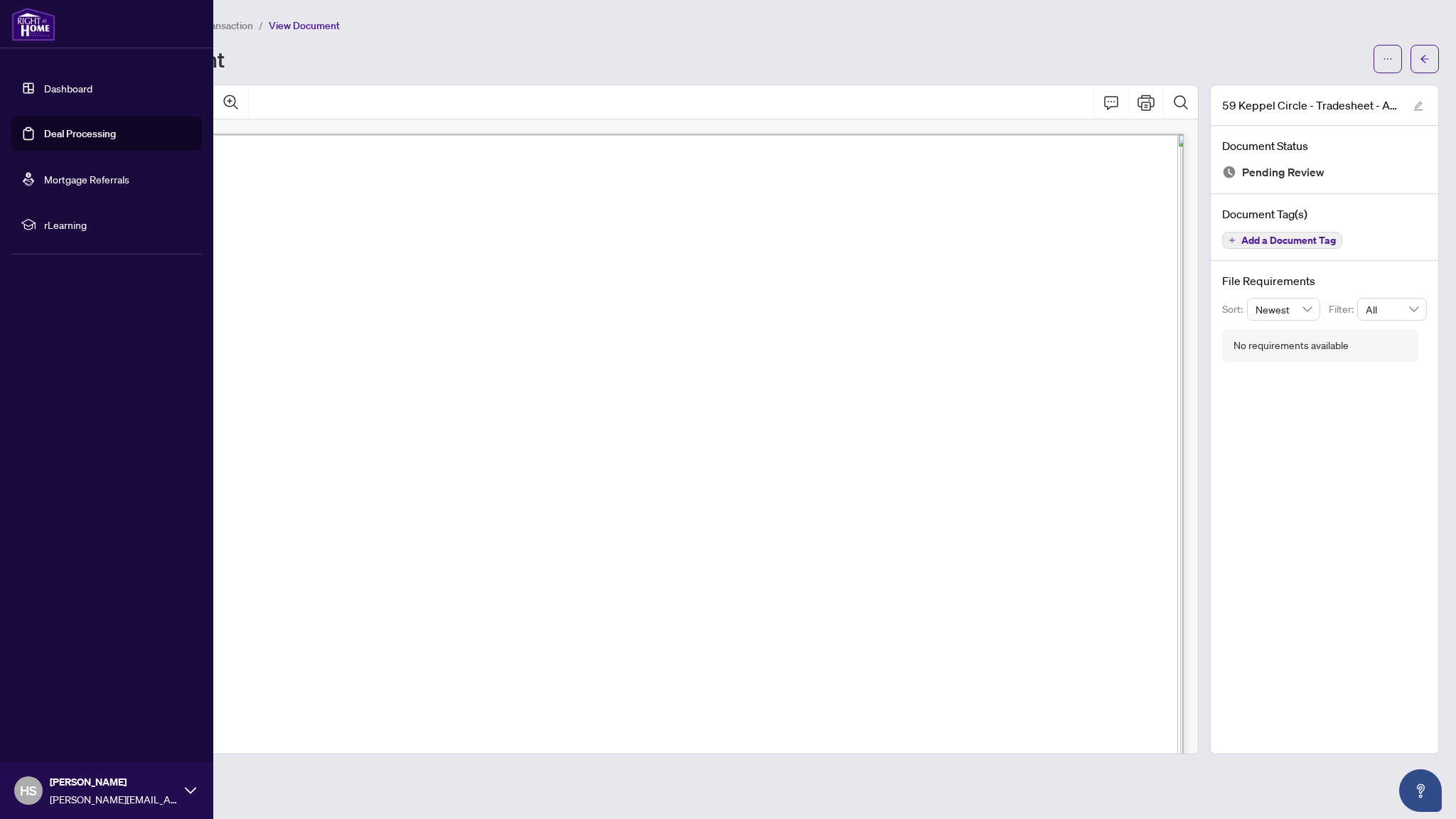
click at [44, 138] on link "Deal Processing" at bounding box center [80, 133] width 72 height 12
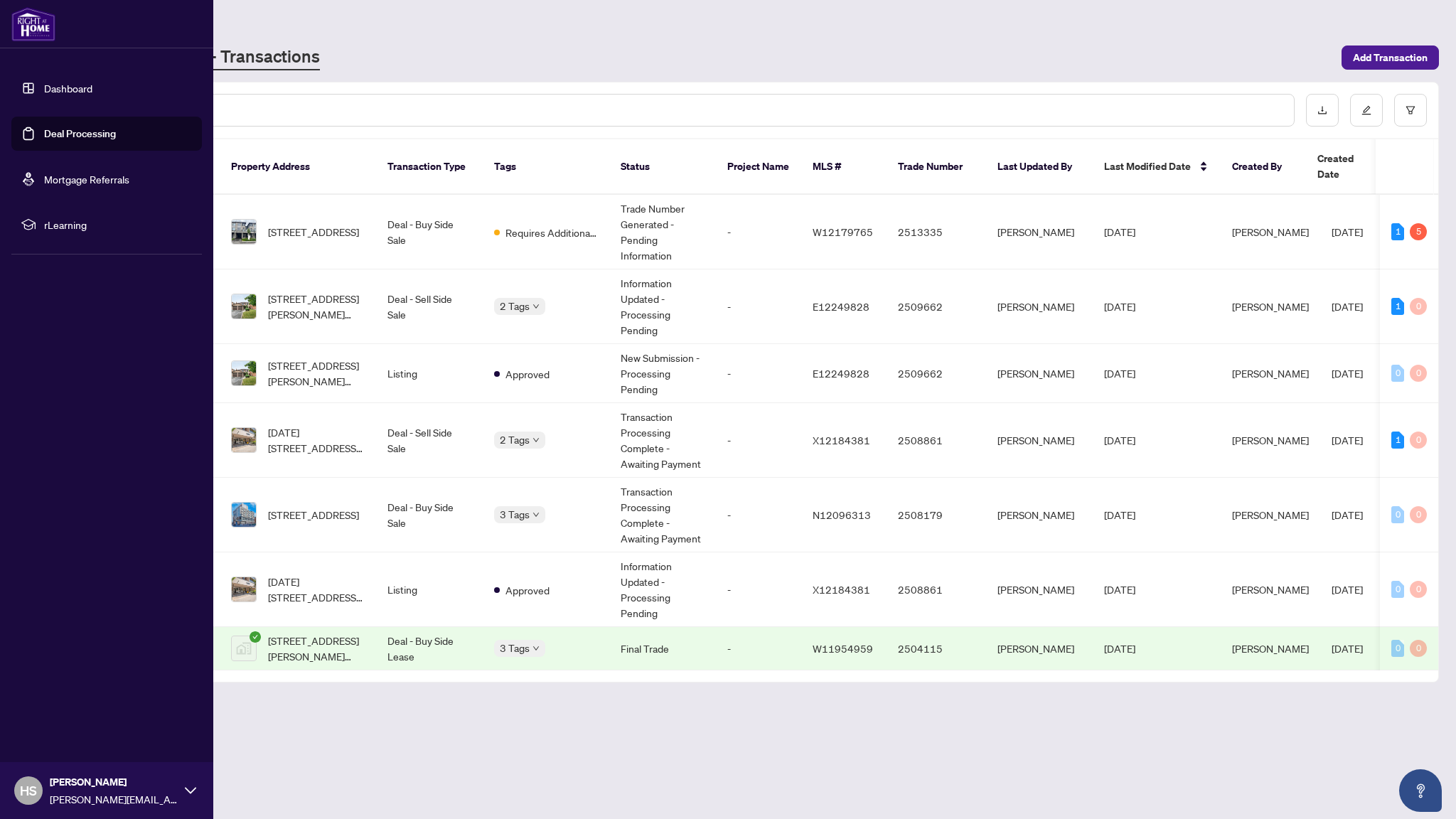
click at [25, 43] on div at bounding box center [106, 24] width 213 height 48
click at [40, 32] on img at bounding box center [33, 24] width 44 height 34
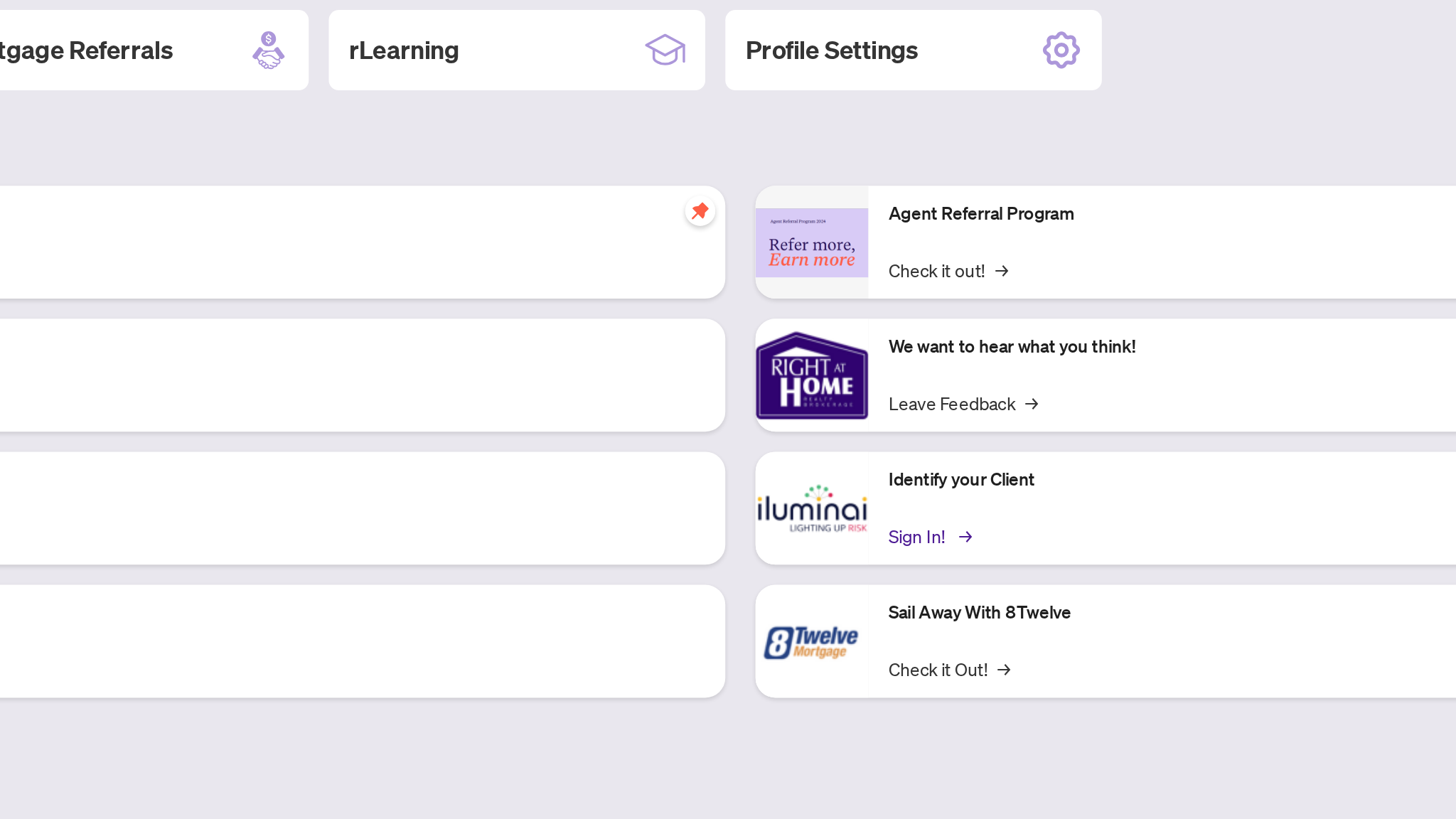
click at [851, 529] on link "Sign In! →" at bounding box center [863, 525] width 45 height 16
